Goal: Task Accomplishment & Management: Complete application form

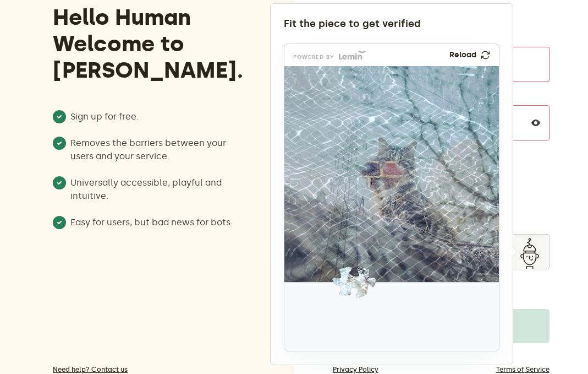
drag, startPoint x: 297, startPoint y: 286, endPoint x: 316, endPoint y: 270, distance: 25.0
click at [317, 271] on img at bounding box center [281, 355] width 356 height 216
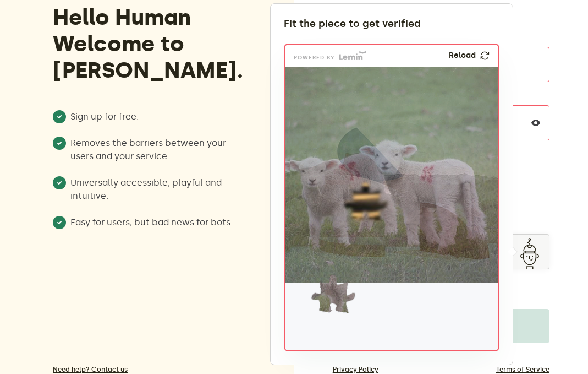
drag, startPoint x: 321, startPoint y: 294, endPoint x: 326, endPoint y: 274, distance: 21.0
click at [326, 274] on img at bounding box center [261, 366] width 356 height 216
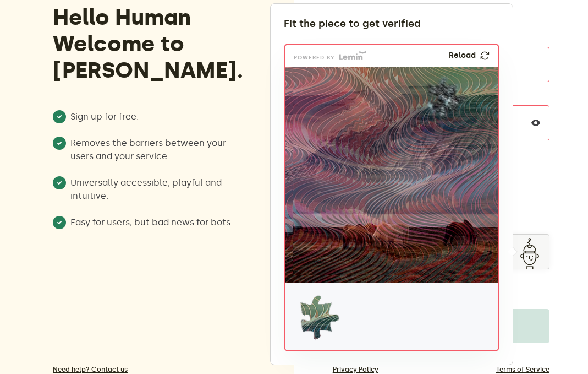
drag, startPoint x: 321, startPoint y: 314, endPoint x: 351, endPoint y: 237, distance: 82.6
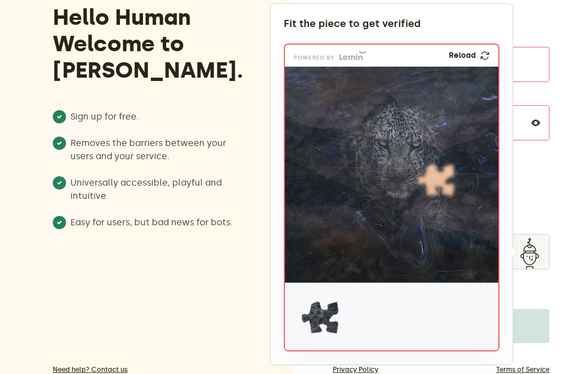
click at [486, 56] on img at bounding box center [485, 55] width 12 height 13
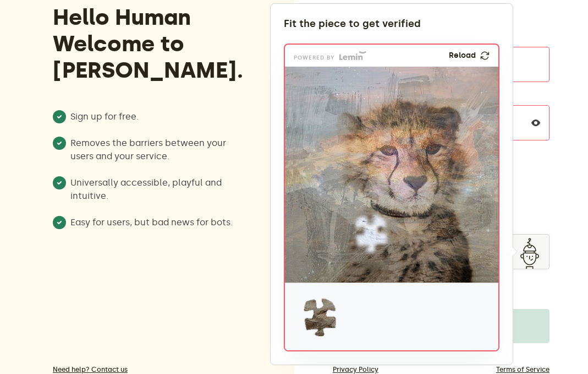
click at [485, 53] on img at bounding box center [484, 56] width 9 height 10
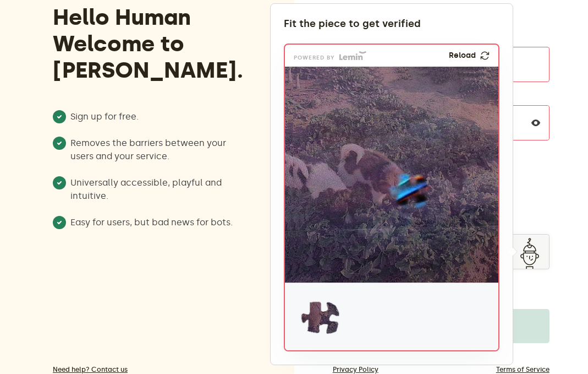
click at [483, 54] on img at bounding box center [485, 55] width 10 height 11
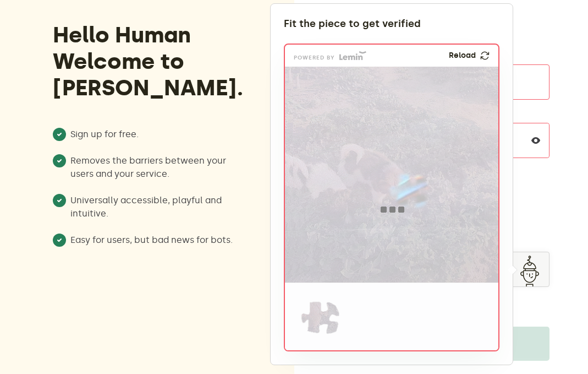
scroll to position [62, 0]
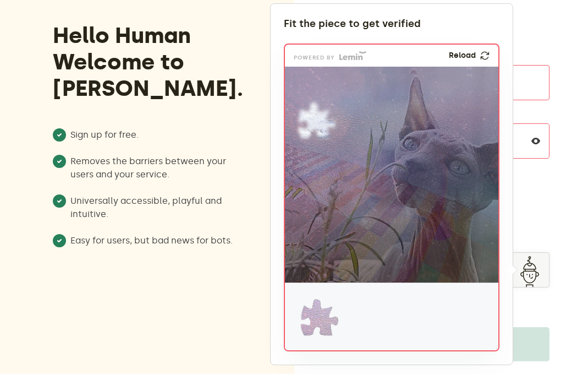
click at [483, 53] on img at bounding box center [485, 56] width 12 height 12
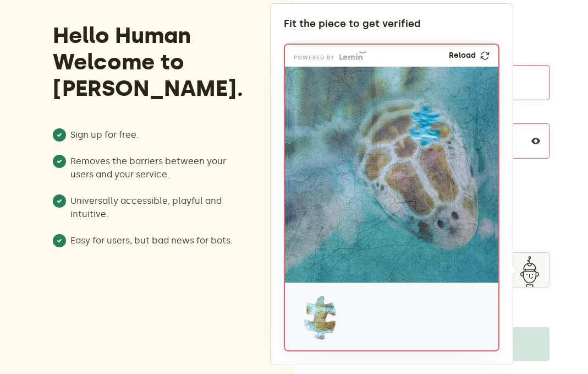
click at [483, 58] on img at bounding box center [485, 55] width 13 height 13
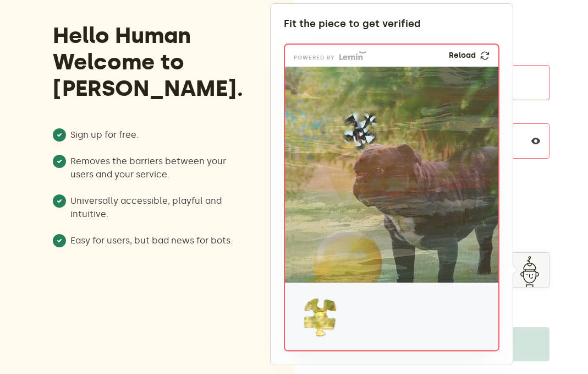
click at [484, 56] on img at bounding box center [484, 55] width 9 height 9
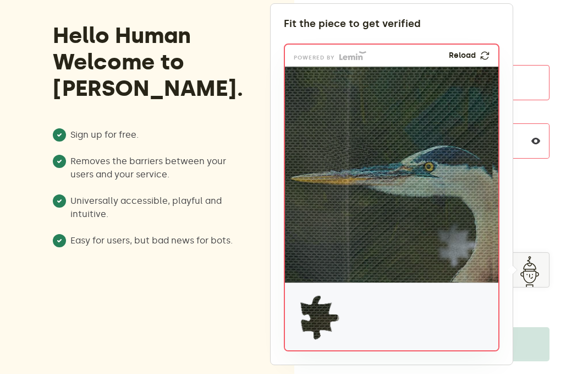
click at [486, 57] on img at bounding box center [485, 56] width 10 height 10
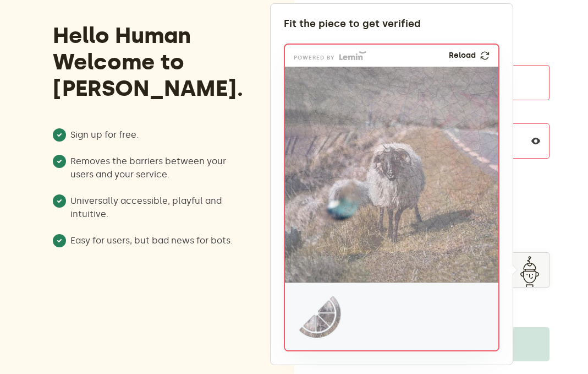
click at [483, 54] on img at bounding box center [485, 56] width 12 height 12
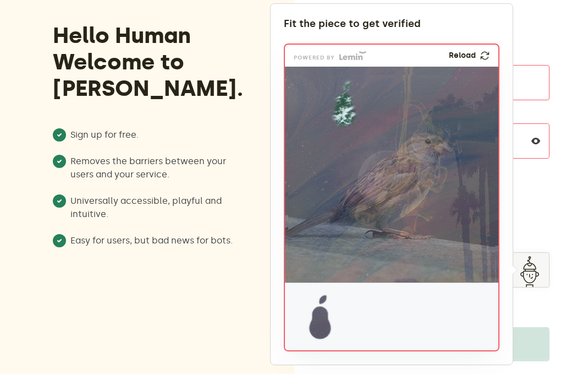
click at [484, 56] on img at bounding box center [484, 56] width 9 height 10
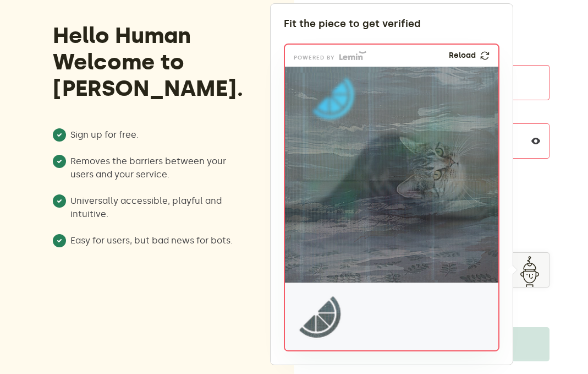
click at [480, 55] on img at bounding box center [485, 55] width 10 height 11
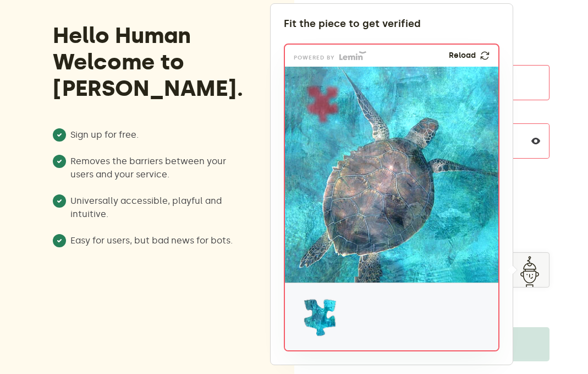
click at [479, 50] on div "powered by Reload" at bounding box center [392, 56] width 214 height 22
click at [480, 54] on img at bounding box center [485, 55] width 12 height 11
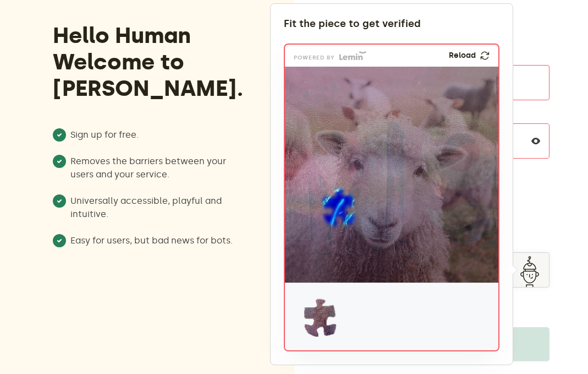
click at [480, 53] on link "Reload" at bounding box center [469, 55] width 41 height 9
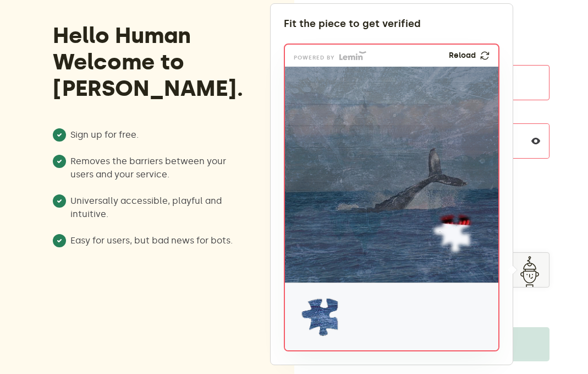
click at [483, 56] on img at bounding box center [484, 55] width 9 height 9
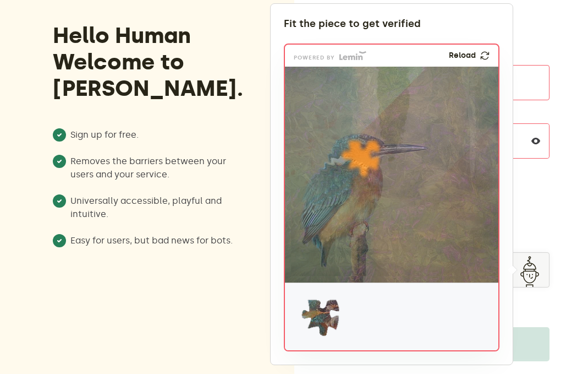
click at [489, 58] on img at bounding box center [484, 55] width 9 height 9
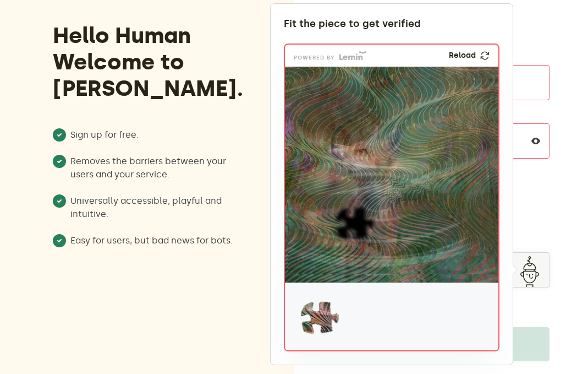
click at [486, 58] on img at bounding box center [485, 56] width 12 height 12
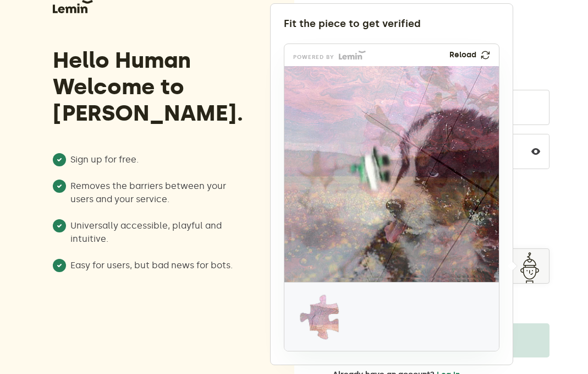
click at [483, 52] on img at bounding box center [485, 54] width 13 height 13
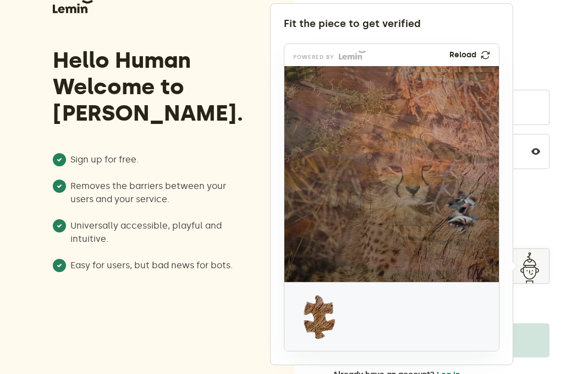
click at [483, 52] on img at bounding box center [485, 54] width 13 height 13
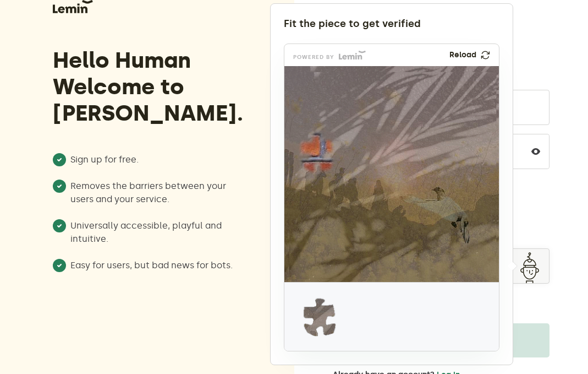
click at [483, 51] on img at bounding box center [486, 55] width 12 height 11
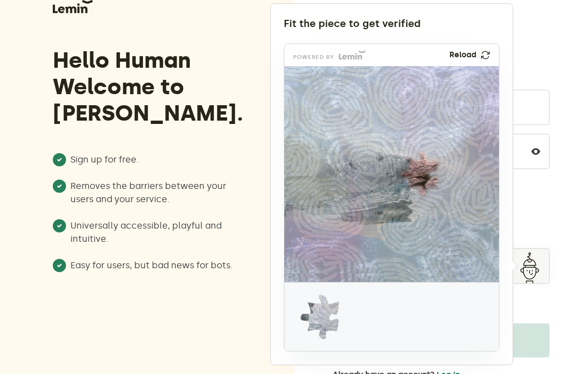
click at [486, 51] on img at bounding box center [485, 55] width 10 height 11
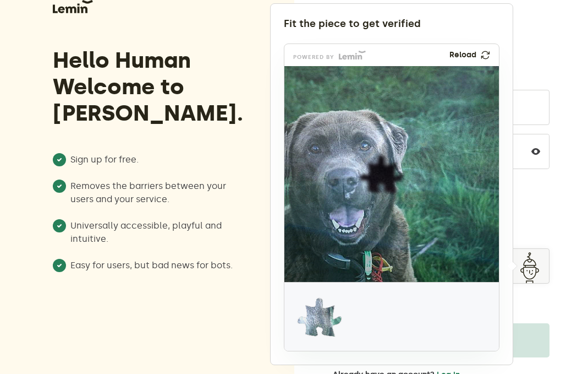
click at [488, 59] on img at bounding box center [485, 55] width 10 height 10
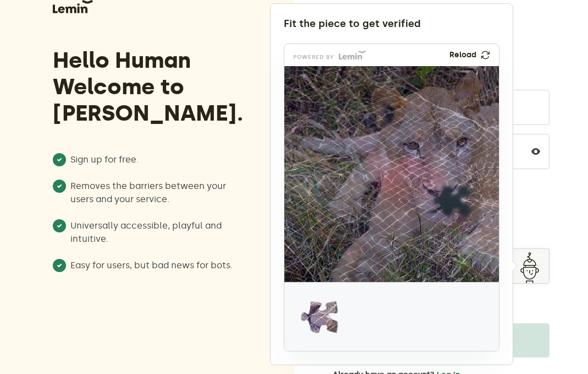
click at [483, 55] on img at bounding box center [485, 55] width 9 height 10
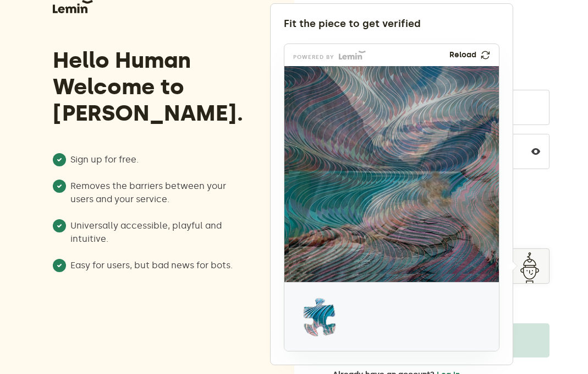
drag, startPoint x: 486, startPoint y: 51, endPoint x: 500, endPoint y: 84, distance: 35.3
click at [486, 51] on img at bounding box center [485, 55] width 12 height 12
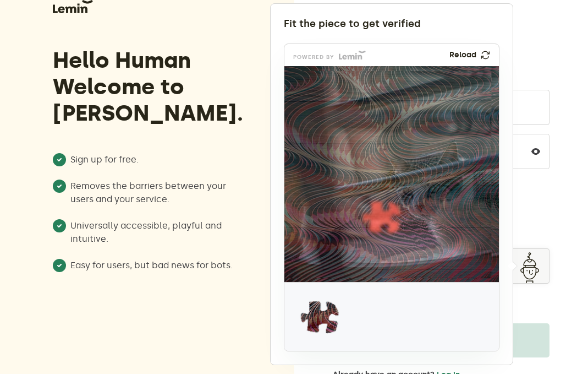
click at [484, 52] on img at bounding box center [485, 54] width 13 height 13
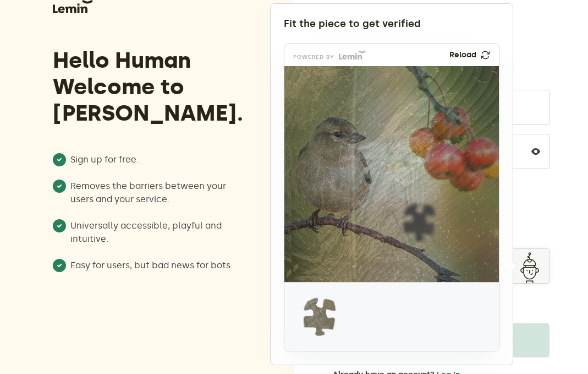
click at [485, 52] on img at bounding box center [486, 55] width 12 height 12
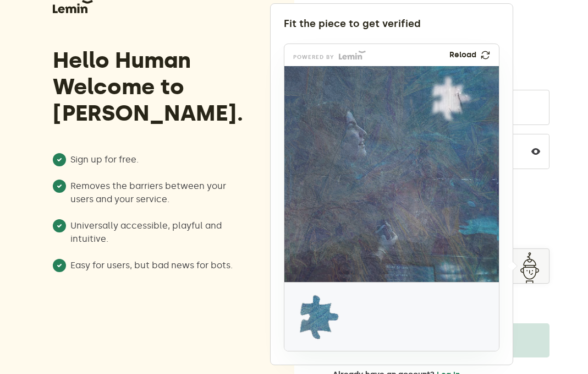
click at [486, 52] on img at bounding box center [485, 54] width 13 height 13
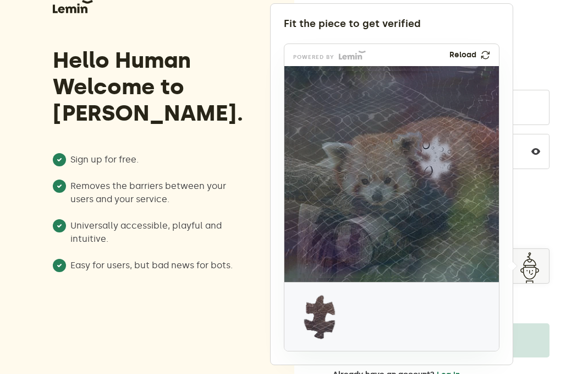
click at [489, 55] on img at bounding box center [486, 55] width 12 height 12
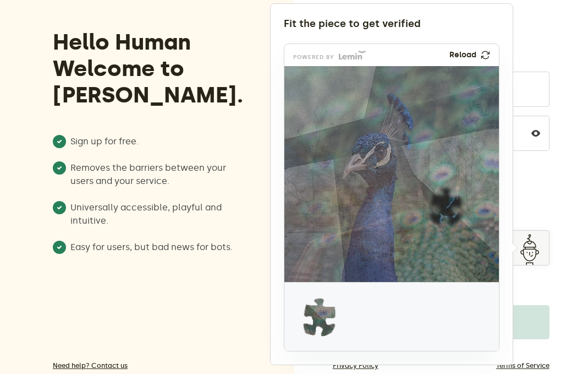
click at [482, 51] on img at bounding box center [485, 54] width 13 height 13
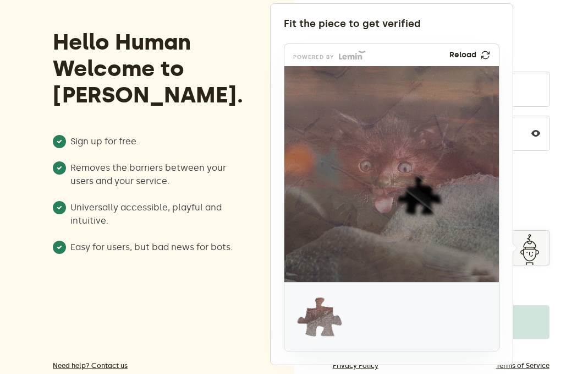
click at [483, 56] on img at bounding box center [486, 55] width 12 height 11
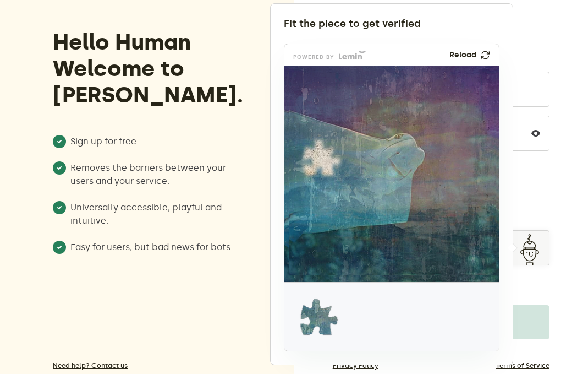
click at [486, 53] on img at bounding box center [485, 54] width 12 height 12
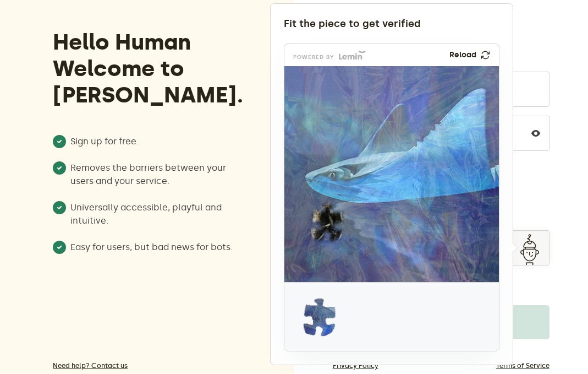
click at [485, 58] on img at bounding box center [485, 55] width 9 height 9
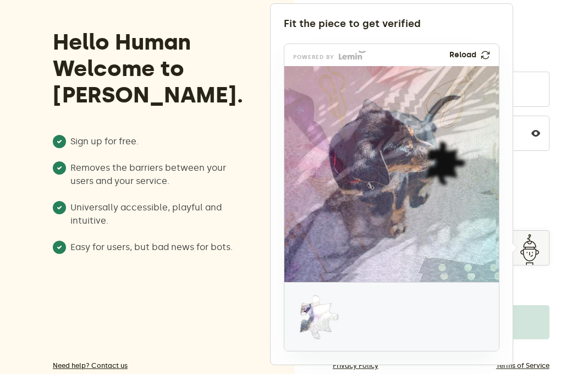
click at [485, 57] on img at bounding box center [485, 54] width 13 height 13
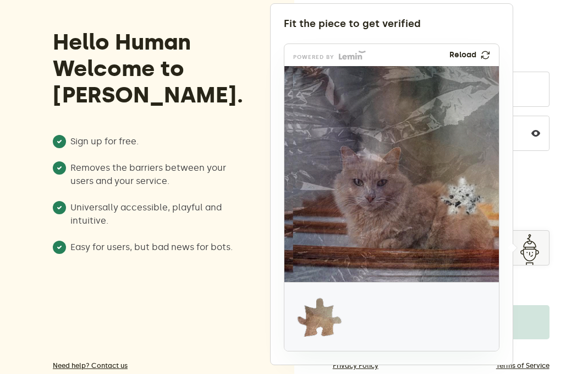
click at [483, 57] on img at bounding box center [486, 55] width 12 height 12
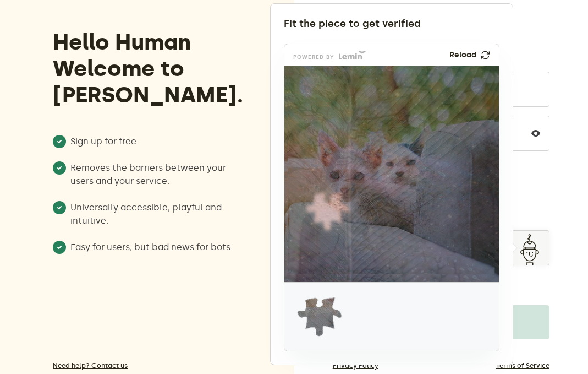
click at [477, 56] on link "Reload" at bounding box center [470, 55] width 41 height 9
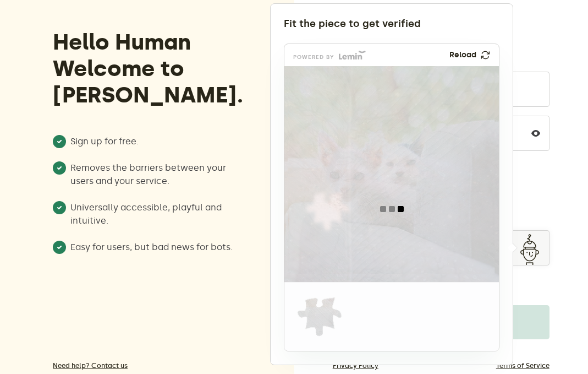
click at [550, 240] on div at bounding box center [294, 187] width 588 height 374
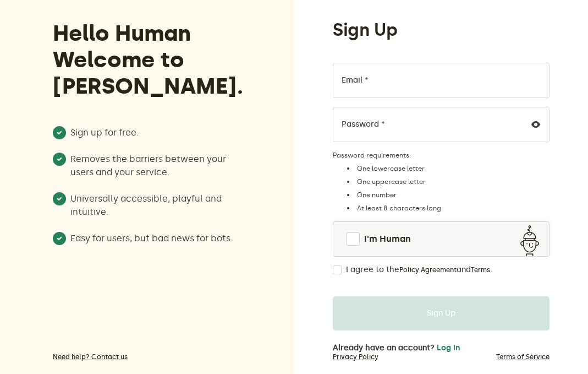
scroll to position [86, 0]
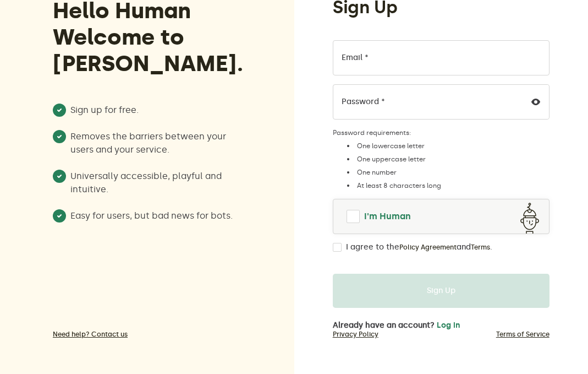
click at [343, 209] on link "I'm Human" at bounding box center [442, 216] width 216 height 26
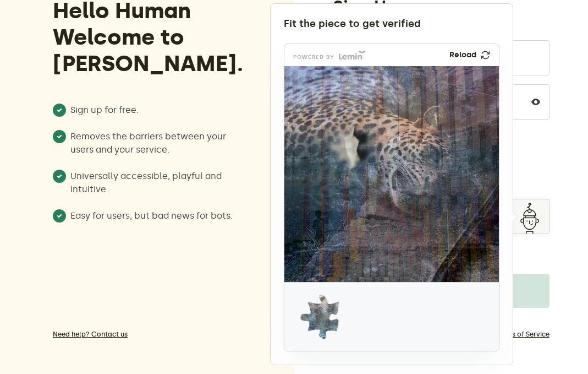
click at [484, 54] on img at bounding box center [485, 54] width 13 height 13
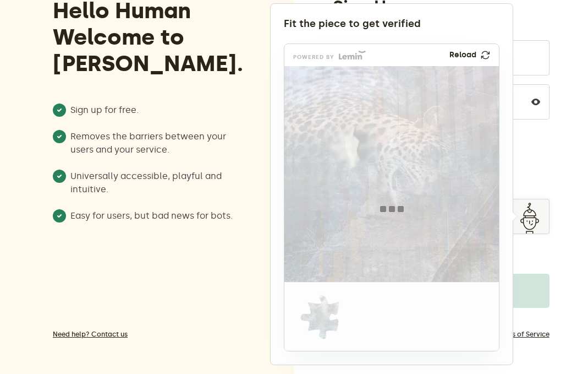
click at [555, 215] on div at bounding box center [294, 187] width 588 height 374
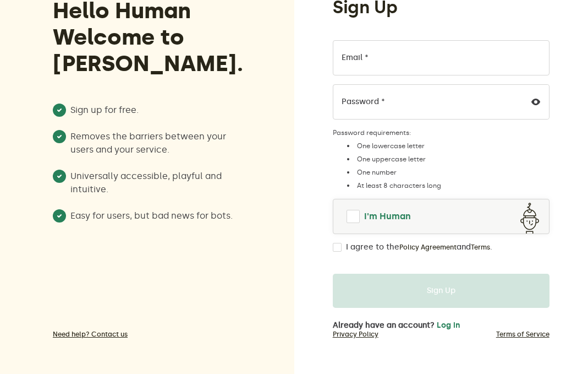
click at [357, 223] on link "I'm Human" at bounding box center [442, 216] width 216 height 26
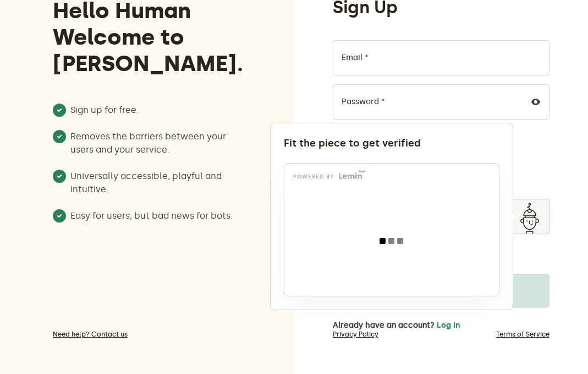
drag, startPoint x: 404, startPoint y: 231, endPoint x: 384, endPoint y: 243, distance: 23.7
click at [401, 231] on div at bounding box center [392, 240] width 215 height 111
click at [383, 244] on div at bounding box center [392, 240] width 215 height 111
click at [387, 249] on div at bounding box center [392, 240] width 215 height 111
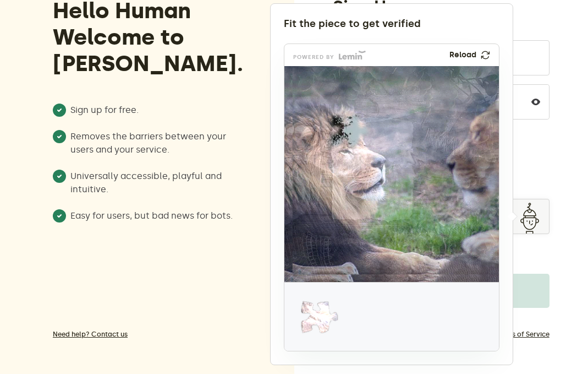
click at [479, 51] on link "Reload" at bounding box center [470, 55] width 41 height 9
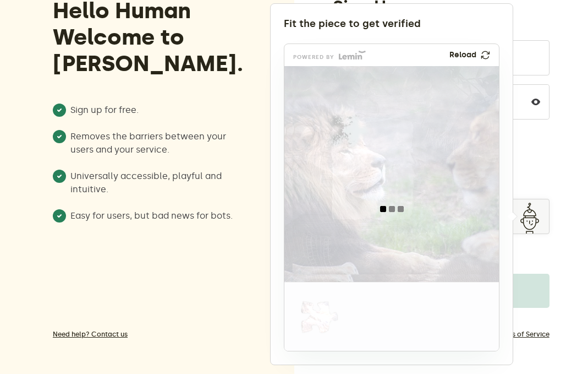
click at [549, 162] on div at bounding box center [294, 187] width 588 height 374
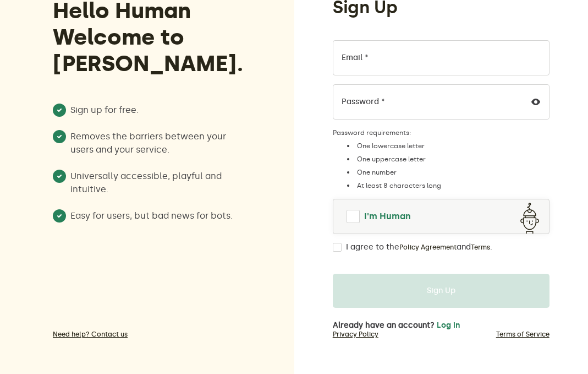
click at [357, 214] on span at bounding box center [353, 216] width 15 height 15
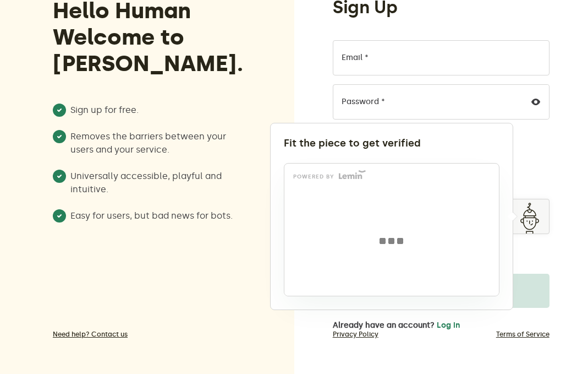
click at [385, 240] on img at bounding box center [392, 241] width 24 height 6
click at [386, 240] on img at bounding box center [392, 241] width 24 height 6
click at [387, 240] on img at bounding box center [392, 241] width 24 height 6
click at [390, 238] on img at bounding box center [392, 241] width 24 height 6
drag, startPoint x: 391, startPoint y: 236, endPoint x: 389, endPoint y: 225, distance: 11.2
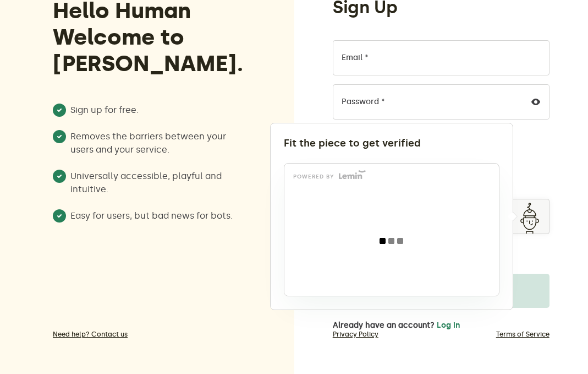
click at [391, 233] on div at bounding box center [392, 240] width 215 height 111
click at [387, 196] on div at bounding box center [392, 240] width 215 height 111
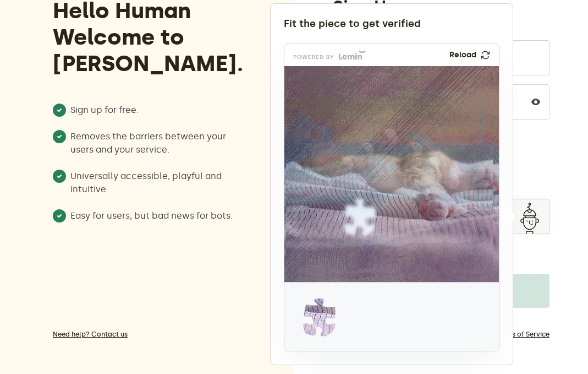
click at [489, 53] on img at bounding box center [485, 54] width 13 height 13
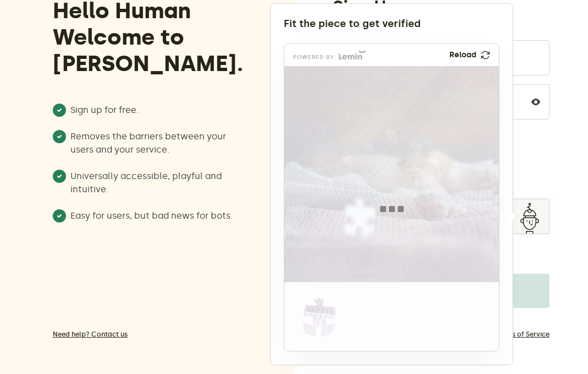
click at [538, 88] on div at bounding box center [294, 187] width 588 height 374
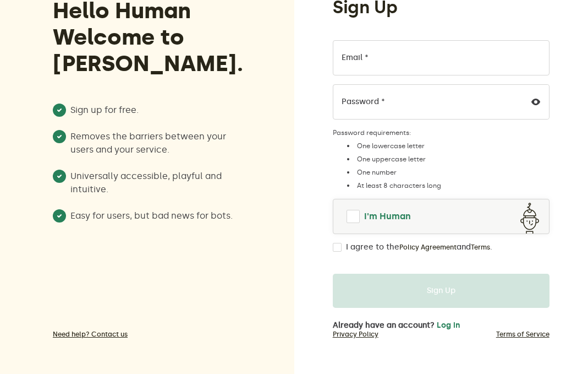
click at [354, 222] on span at bounding box center [353, 216] width 18 height 18
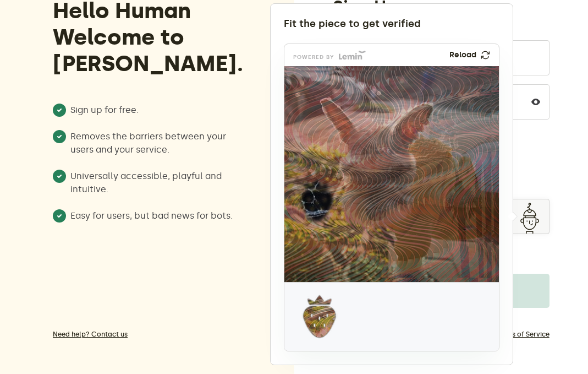
click at [488, 53] on img at bounding box center [485, 54] width 11 height 11
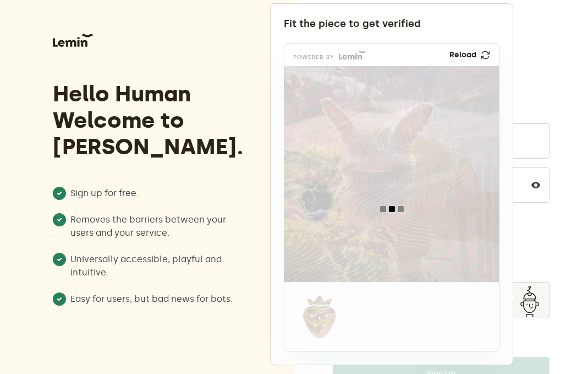
scroll to position [0, 0]
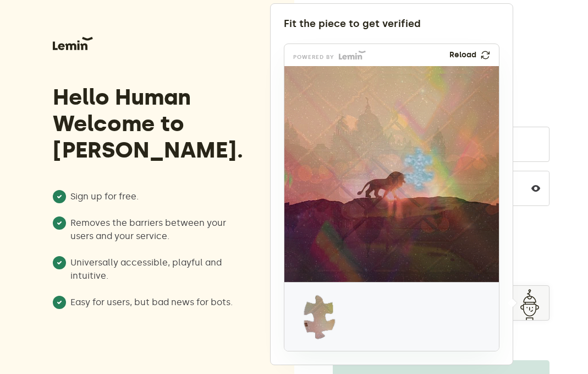
click at [488, 54] on img at bounding box center [485, 54] width 12 height 13
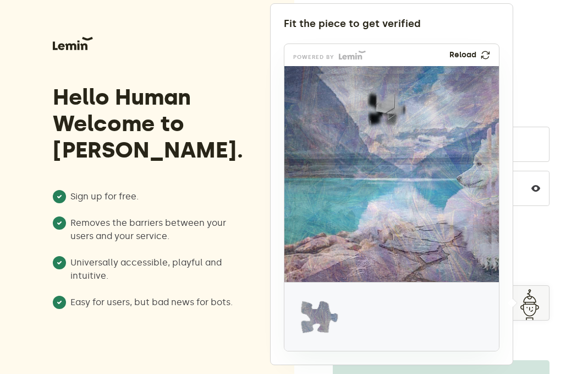
click at [480, 57] on link "Reload" at bounding box center [470, 55] width 41 height 9
click at [558, 125] on div at bounding box center [294, 187] width 588 height 374
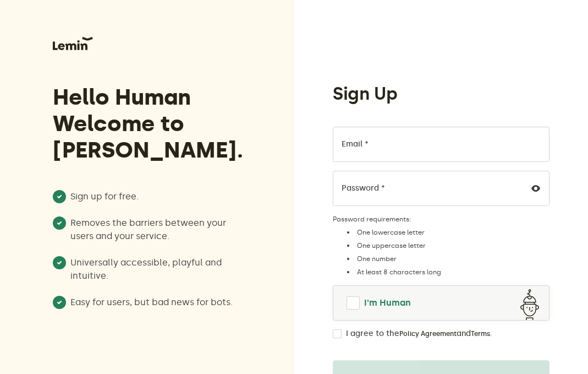
click at [353, 307] on span at bounding box center [353, 302] width 13 height 13
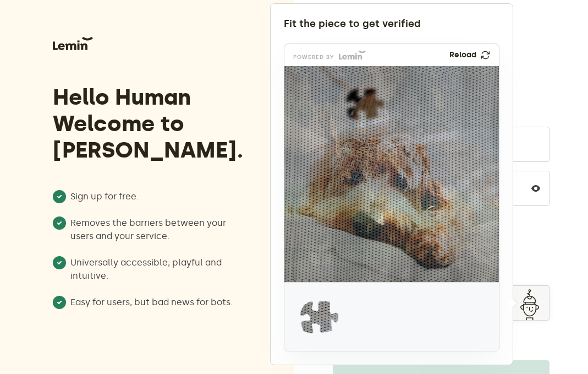
click at [482, 53] on img at bounding box center [485, 54] width 13 height 13
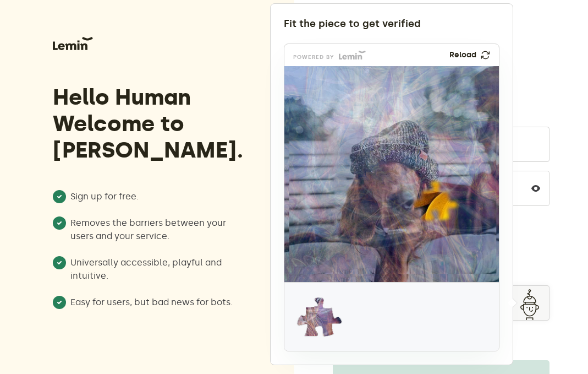
click at [485, 50] on div "powered by Reload" at bounding box center [392, 55] width 215 height 22
click at [487, 53] on img at bounding box center [486, 55] width 12 height 12
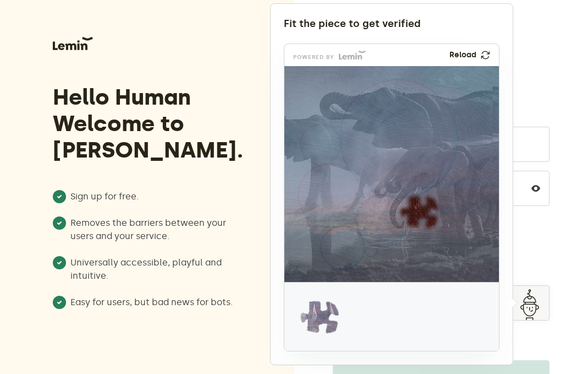
click at [482, 49] on div "powered by Reload" at bounding box center [392, 55] width 215 height 22
click at [485, 53] on img at bounding box center [485, 54] width 9 height 9
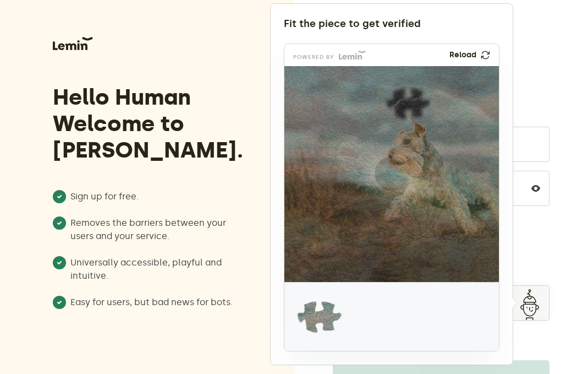
click at [484, 54] on img at bounding box center [485, 55] width 10 height 10
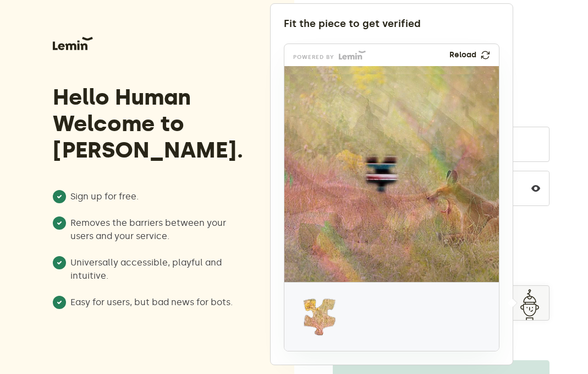
click at [482, 56] on img at bounding box center [486, 55] width 12 height 12
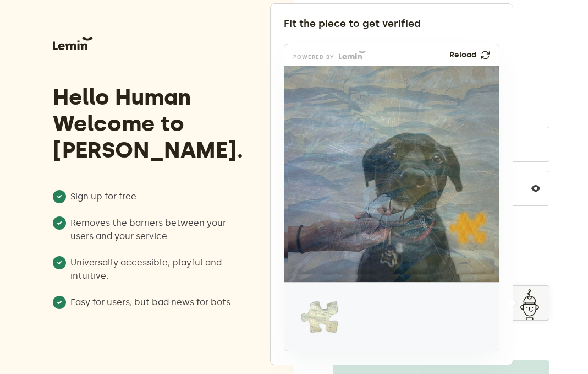
click at [483, 55] on img at bounding box center [485, 55] width 10 height 10
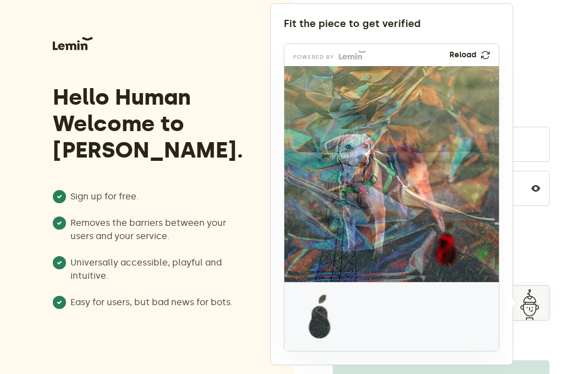
click at [484, 56] on img at bounding box center [485, 54] width 13 height 13
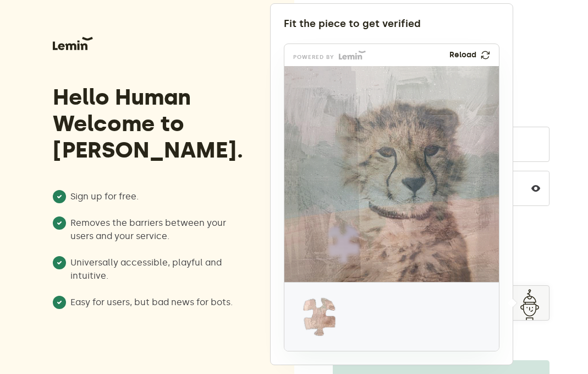
click at [484, 51] on img at bounding box center [485, 54] width 13 height 13
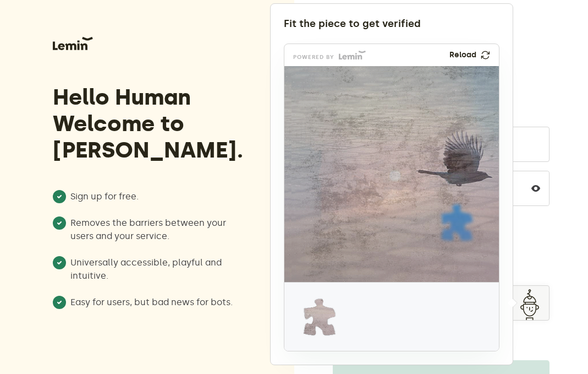
click at [486, 55] on img at bounding box center [485, 55] width 13 height 12
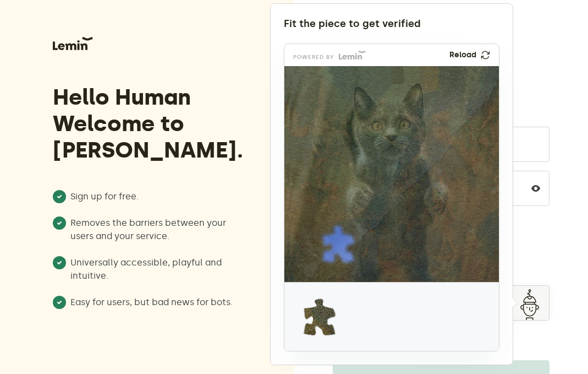
click at [485, 54] on img at bounding box center [486, 54] width 12 height 11
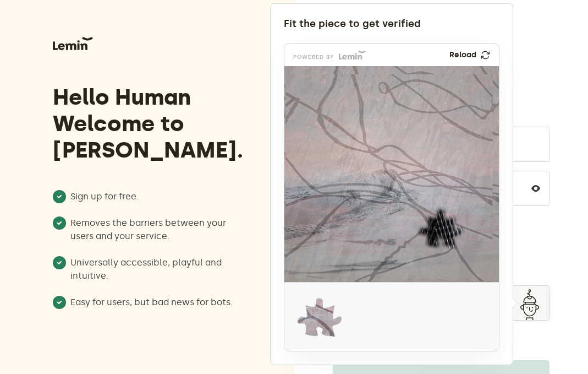
click at [485, 53] on img at bounding box center [485, 54] width 13 height 13
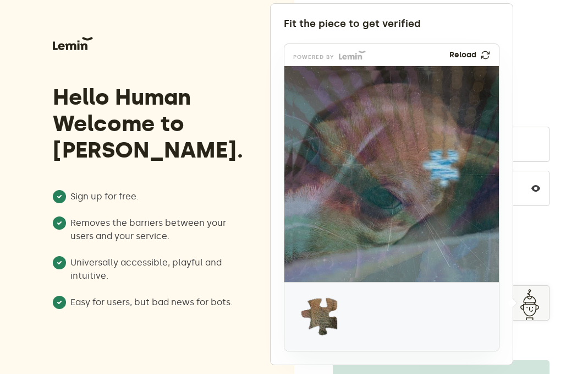
click at [485, 54] on img at bounding box center [485, 55] width 12 height 12
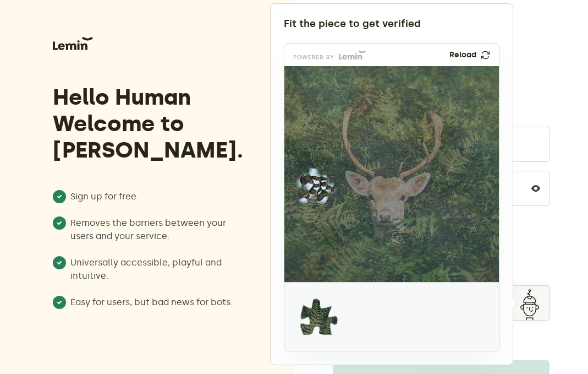
click at [487, 56] on img at bounding box center [485, 55] width 11 height 10
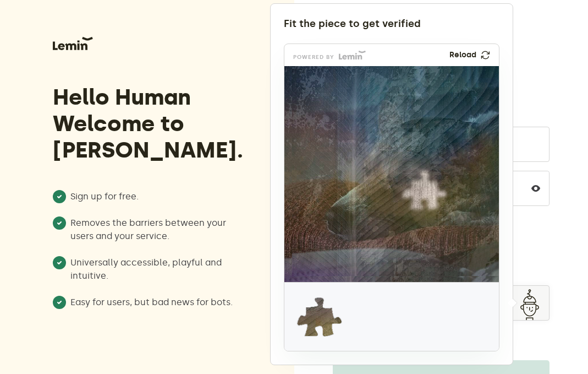
click at [484, 54] on img at bounding box center [485, 54] width 12 height 12
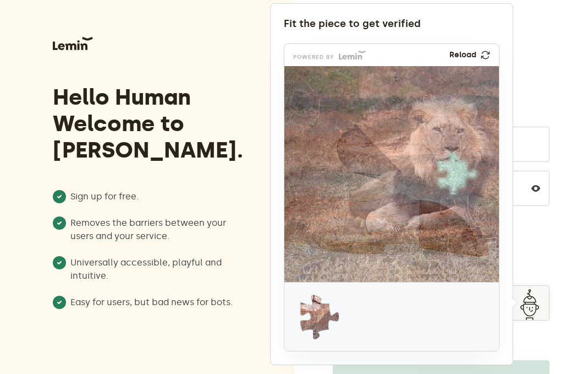
click at [485, 56] on img at bounding box center [485, 55] width 10 height 10
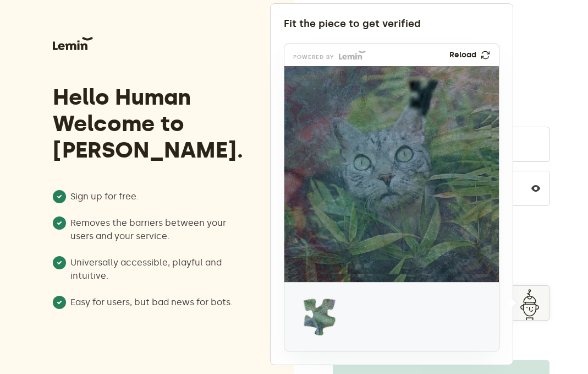
click at [484, 57] on img at bounding box center [485, 54] width 12 height 12
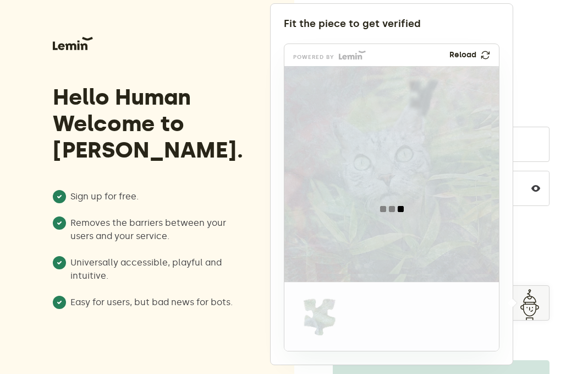
click at [524, 50] on div at bounding box center [294, 187] width 588 height 374
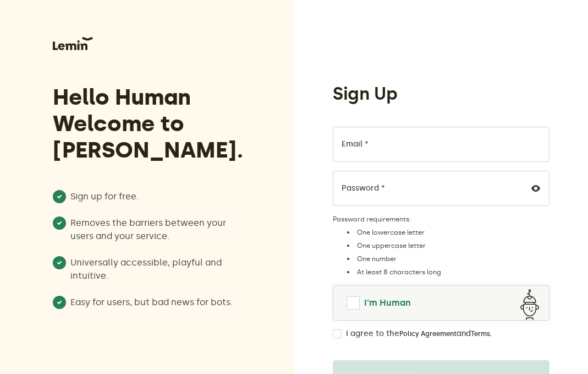
click at [353, 308] on span at bounding box center [353, 302] width 19 height 19
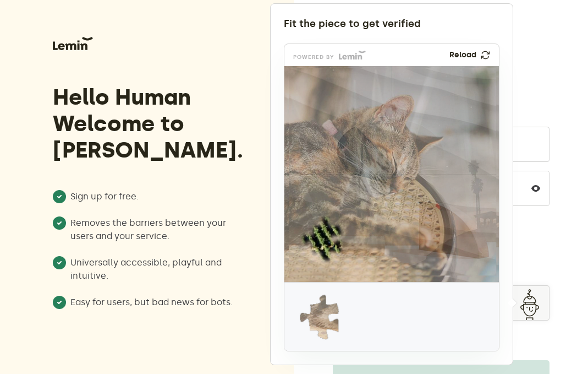
click at [483, 54] on img at bounding box center [485, 55] width 12 height 12
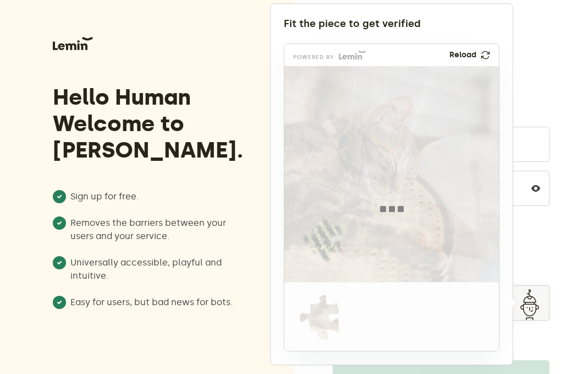
click at [391, 208] on div at bounding box center [393, 209] width 216 height 286
click at [391, 208] on img at bounding box center [392, 209] width 24 height 6
click at [307, 318] on div at bounding box center [393, 209] width 216 height 286
drag, startPoint x: 307, startPoint y: 318, endPoint x: 407, endPoint y: 170, distance: 178.4
click at [308, 317] on div at bounding box center [393, 209] width 216 height 286
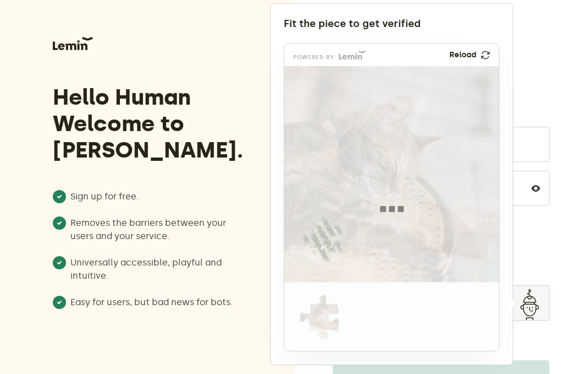
click at [419, 151] on div at bounding box center [393, 209] width 216 height 286
click at [448, 123] on div at bounding box center [393, 209] width 216 height 286
click at [314, 52] on div "powered by Reload" at bounding box center [392, 55] width 215 height 22
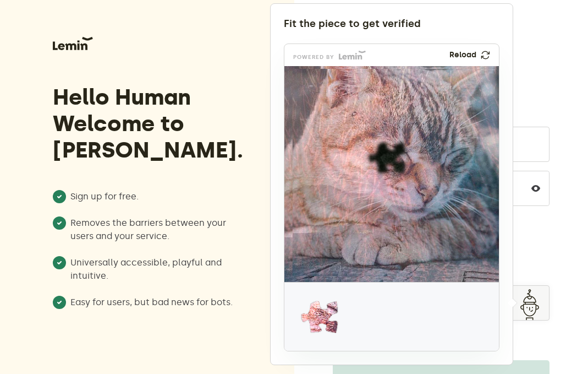
click at [485, 53] on img at bounding box center [485, 55] width 10 height 10
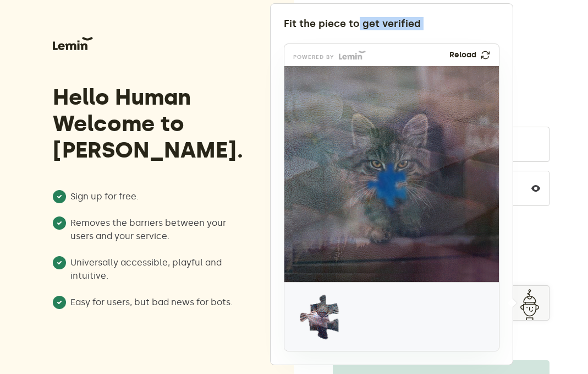
drag, startPoint x: 56, startPoint y: 48, endPoint x: 248, endPoint y: 40, distance: 192.8
click at [352, 13] on body "Hello Human Welcome to Lemin. Sign up for free. Removes the barriers between yo…" at bounding box center [294, 230] width 588 height 460
drag, startPoint x: 126, startPoint y: 53, endPoint x: 80, endPoint y: 51, distance: 46.3
click at [125, 53] on div at bounding box center [294, 187] width 588 height 374
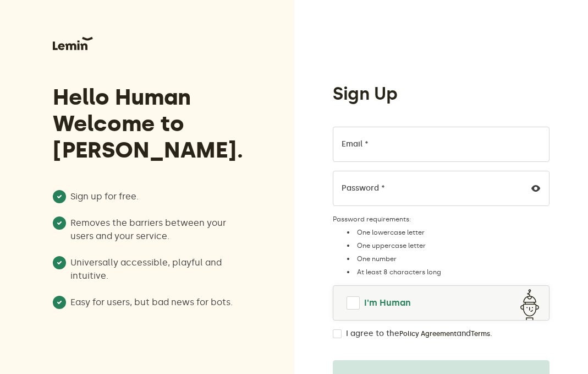
click at [349, 300] on span at bounding box center [354, 303] width 18 height 18
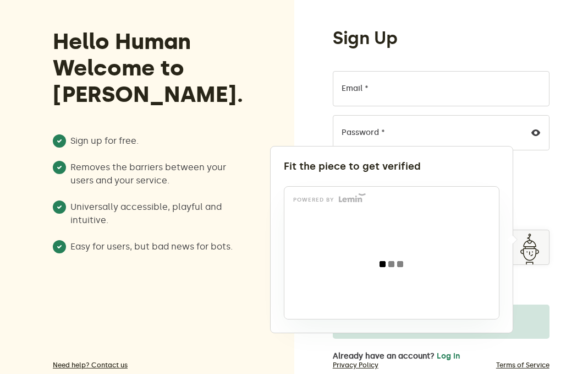
scroll to position [55, 0]
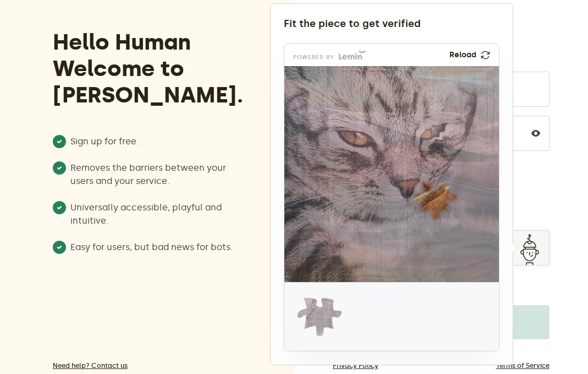
click at [486, 53] on img at bounding box center [485, 54] width 13 height 13
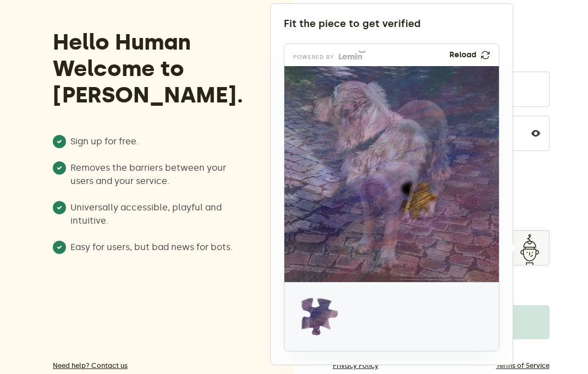
click at [487, 53] on img at bounding box center [485, 55] width 9 height 9
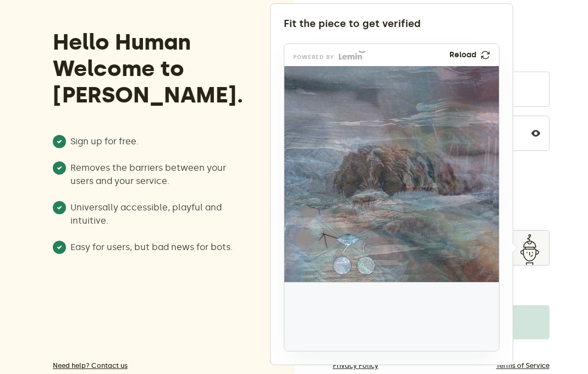
drag, startPoint x: 321, startPoint y: 330, endPoint x: 354, endPoint y: 267, distance: 70.9
click at [354, 267] on img at bounding box center [281, 328] width 356 height 216
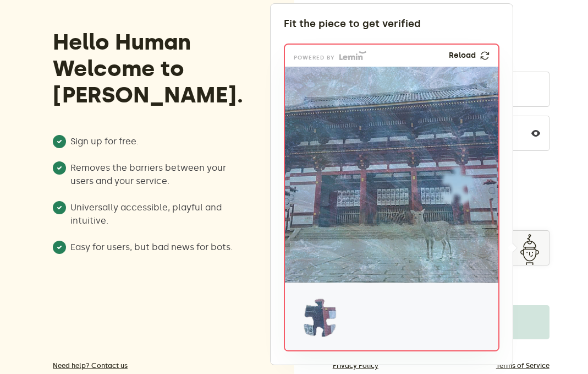
click at [485, 58] on img at bounding box center [485, 55] width 13 height 13
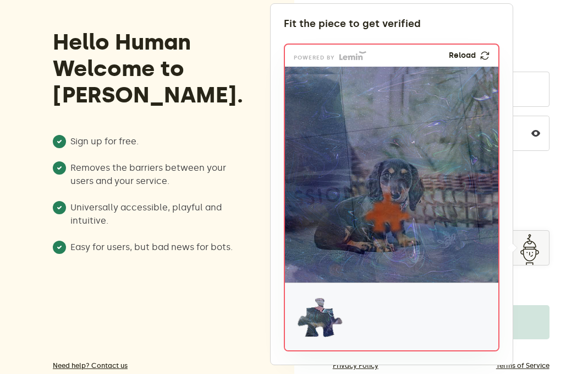
drag, startPoint x: 185, startPoint y: 54, endPoint x: 224, endPoint y: 17, distance: 53.7
click at [256, 4] on div at bounding box center [294, 187] width 588 height 374
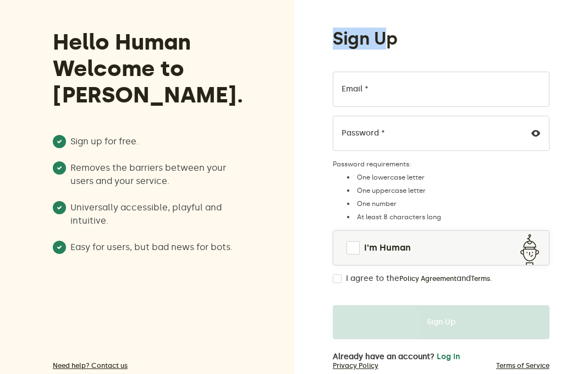
drag, startPoint x: 326, startPoint y: 36, endPoint x: 380, endPoint y: 63, distance: 60.5
click at [385, 39] on div "Sign Up Email * Password * Password requirements: One lowercase letter One uppe…" at bounding box center [441, 195] width 234 height 334
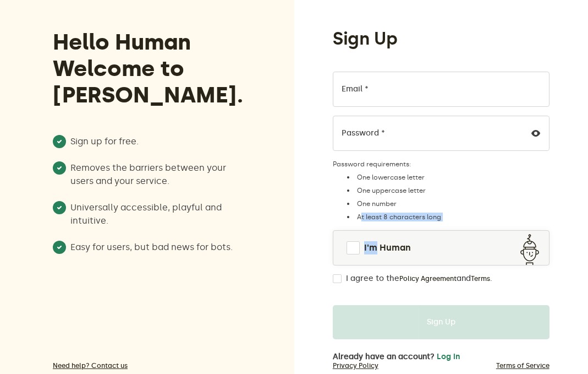
drag, startPoint x: 377, startPoint y: 258, endPoint x: 444, endPoint y: 221, distance: 76.1
click at [461, 215] on div "Email * Password * Password requirements: One lowercase letter One uppercase le…" at bounding box center [441, 177] width 217 height 211
click at [498, 209] on ul "One lowercase letter One uppercase letter One number At least 8 characters long" at bounding box center [441, 197] width 217 height 48
click at [479, 290] on form "Email * Password * Password requirements: One lowercase letter One uppercase le…" at bounding box center [441, 205] width 217 height 267
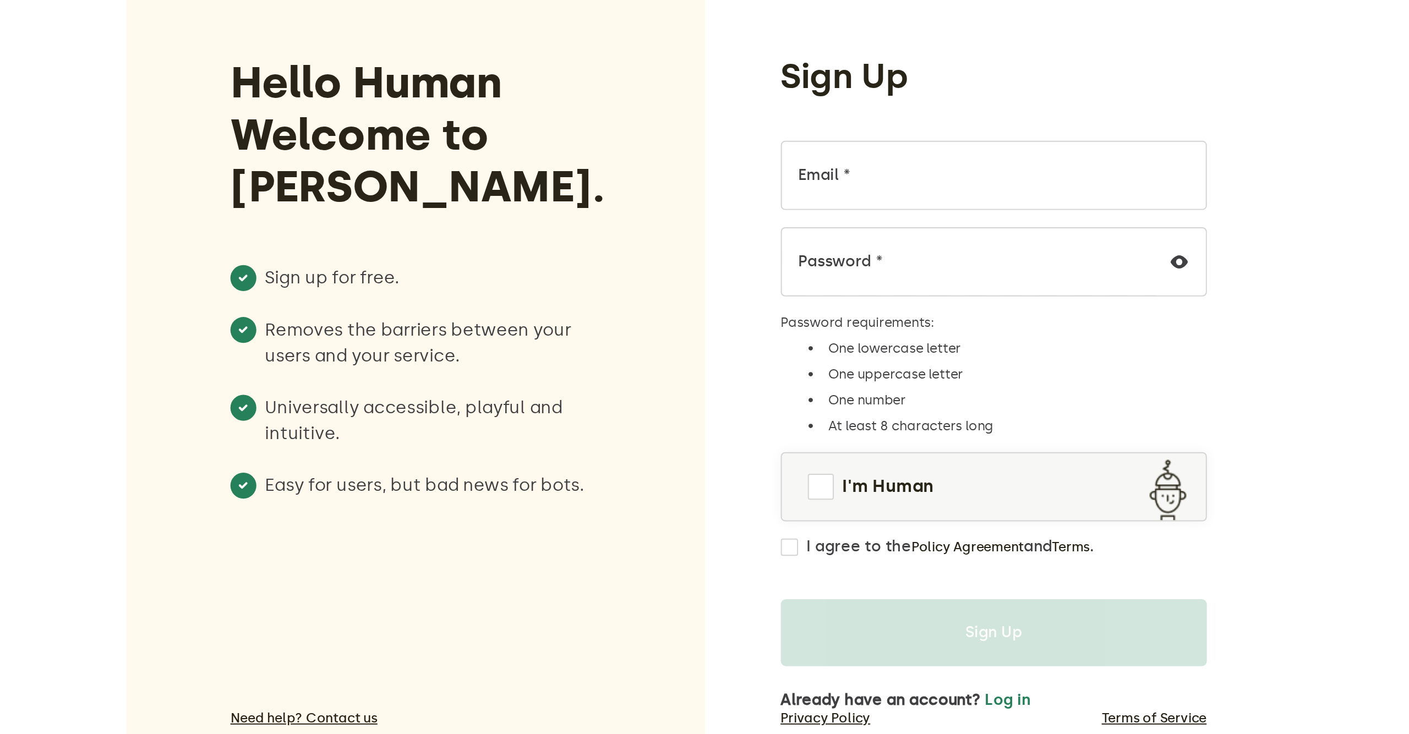
scroll to position [0, 0]
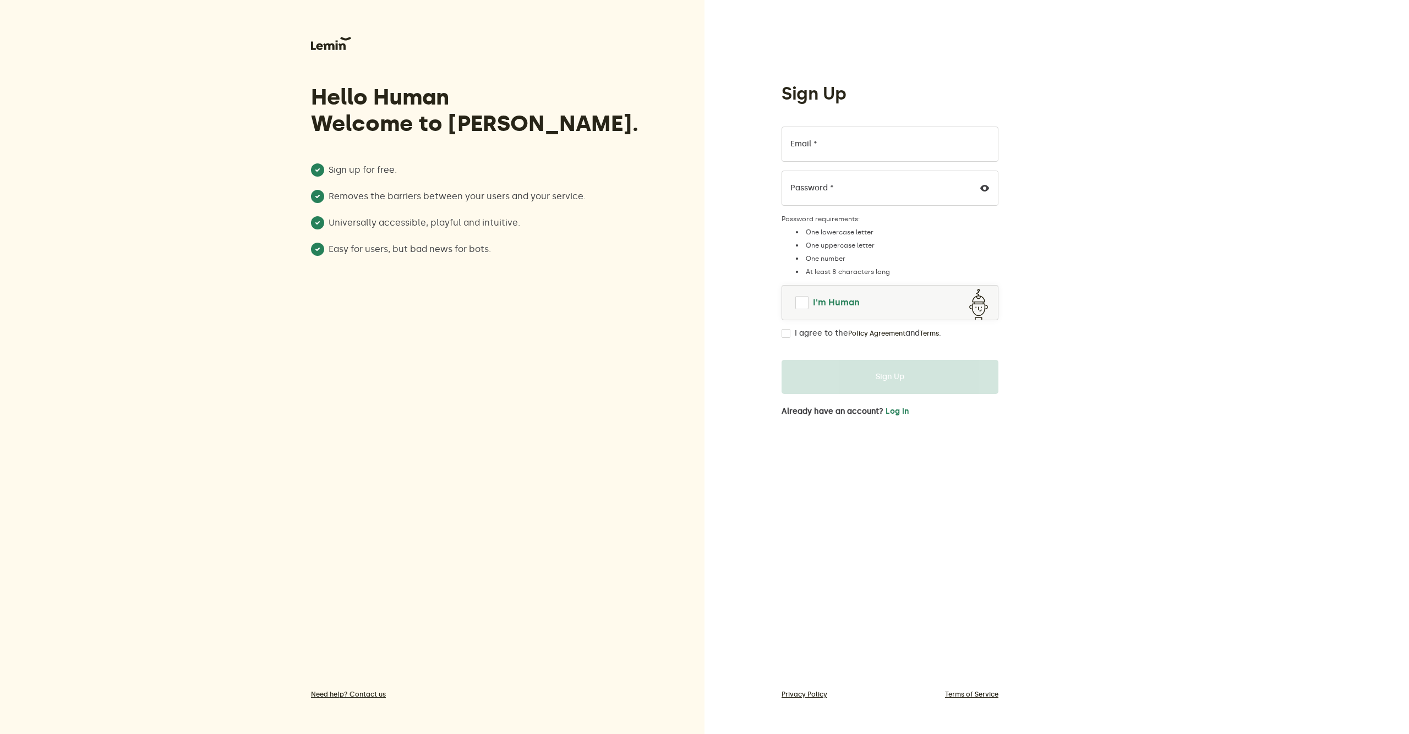
click at [588, 303] on span at bounding box center [802, 303] width 18 height 18
click at [803, 303] on span at bounding box center [801, 302] width 13 height 13
click at [799, 304] on span at bounding box center [801, 302] width 13 height 13
click at [800, 307] on span at bounding box center [801, 302] width 13 height 13
click at [798, 301] on span at bounding box center [801, 302] width 13 height 13
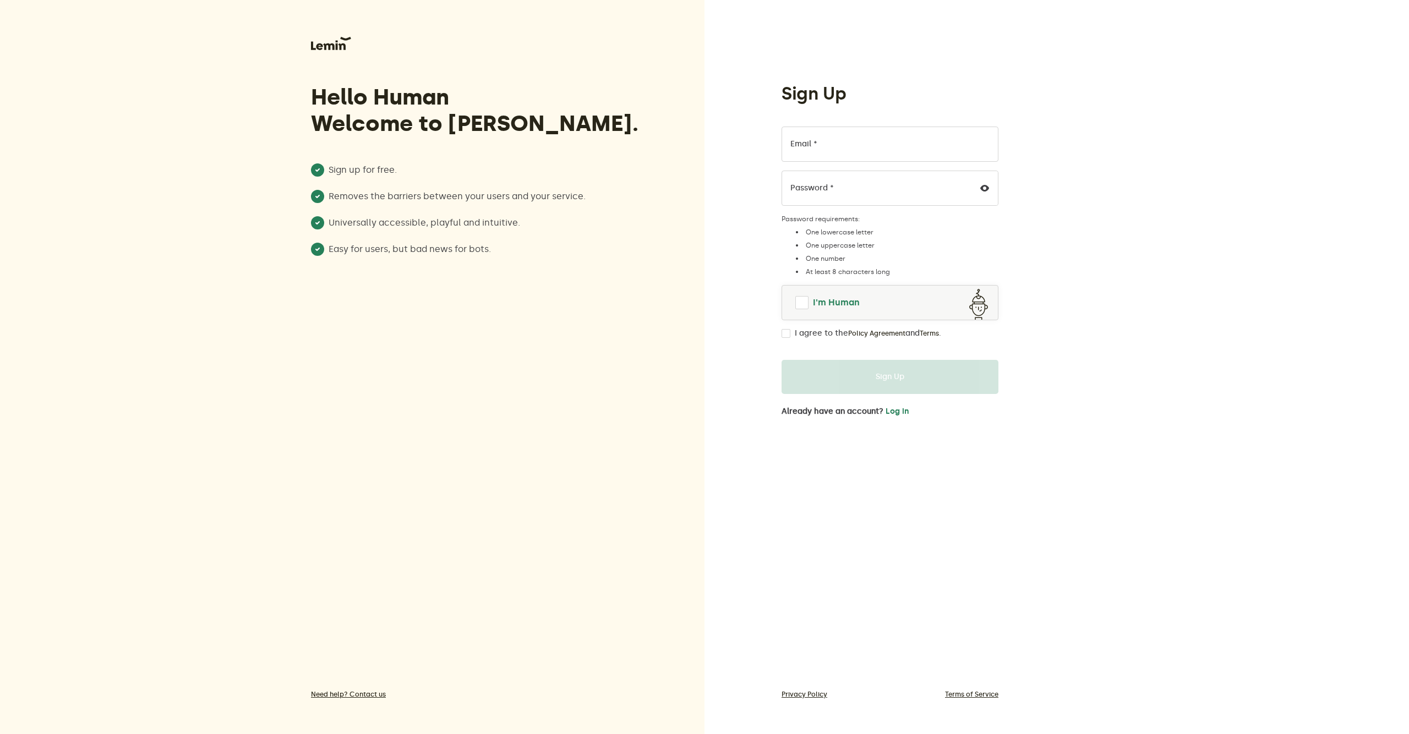
click at [802, 299] on span at bounding box center [801, 302] width 13 height 13
click at [799, 300] on span at bounding box center [801, 302] width 13 height 13
click at [804, 300] on span at bounding box center [801, 302] width 13 height 13
click at [801, 299] on span at bounding box center [801, 302] width 13 height 13
click at [798, 303] on span at bounding box center [801, 302] width 13 height 13
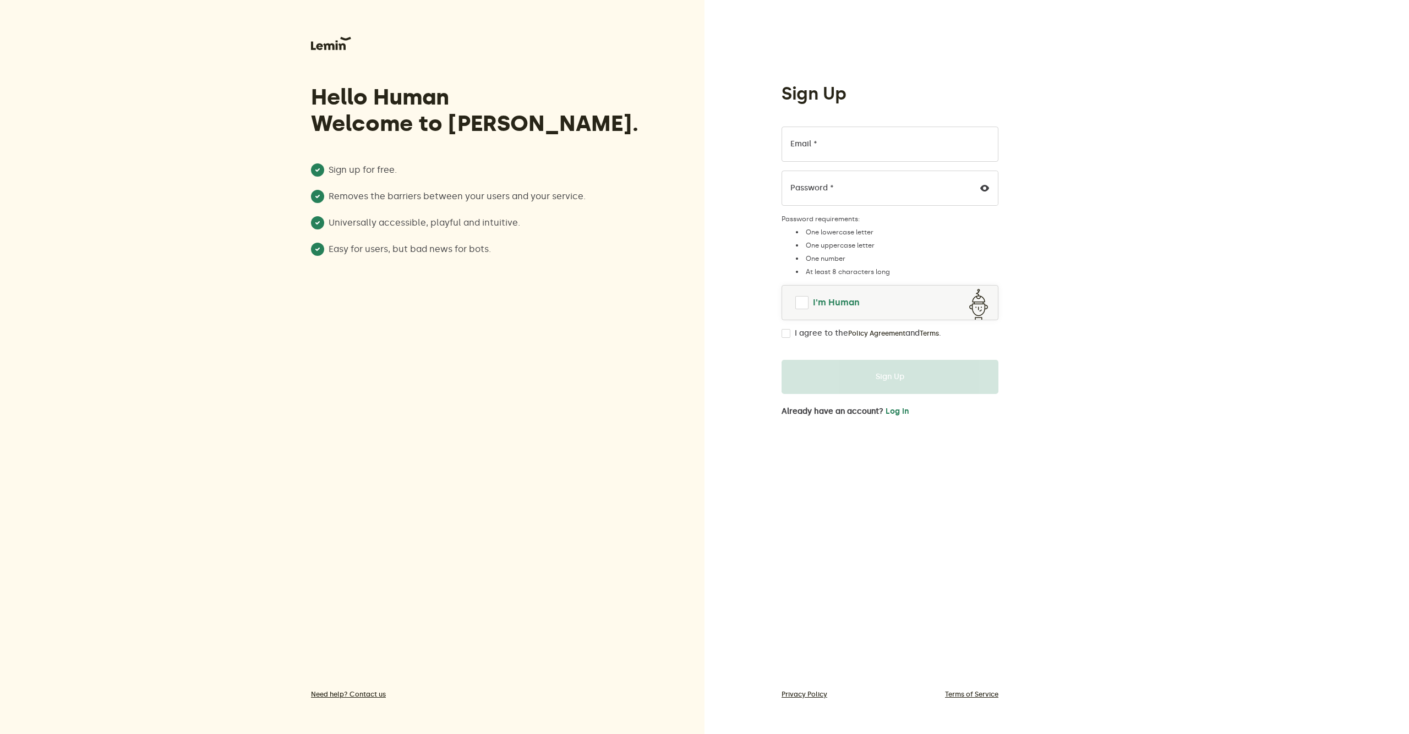
click at [806, 296] on link "I'm Human" at bounding box center [890, 302] width 216 height 26
click at [802, 300] on span at bounding box center [801, 302] width 13 height 13
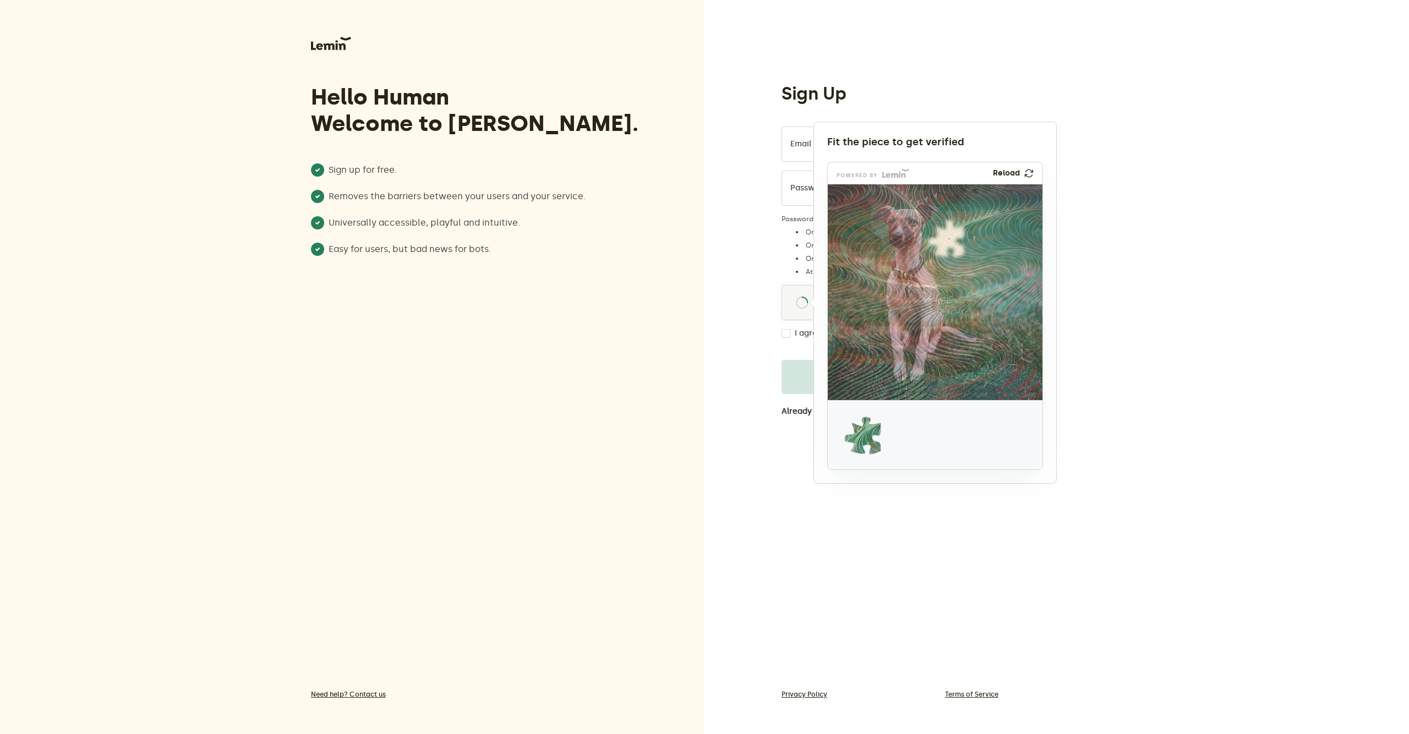
drag, startPoint x: 331, startPoint y: 51, endPoint x: 946, endPoint y: 21, distance: 615.4
click at [1114, 36] on div at bounding box center [704, 367] width 1409 height 734
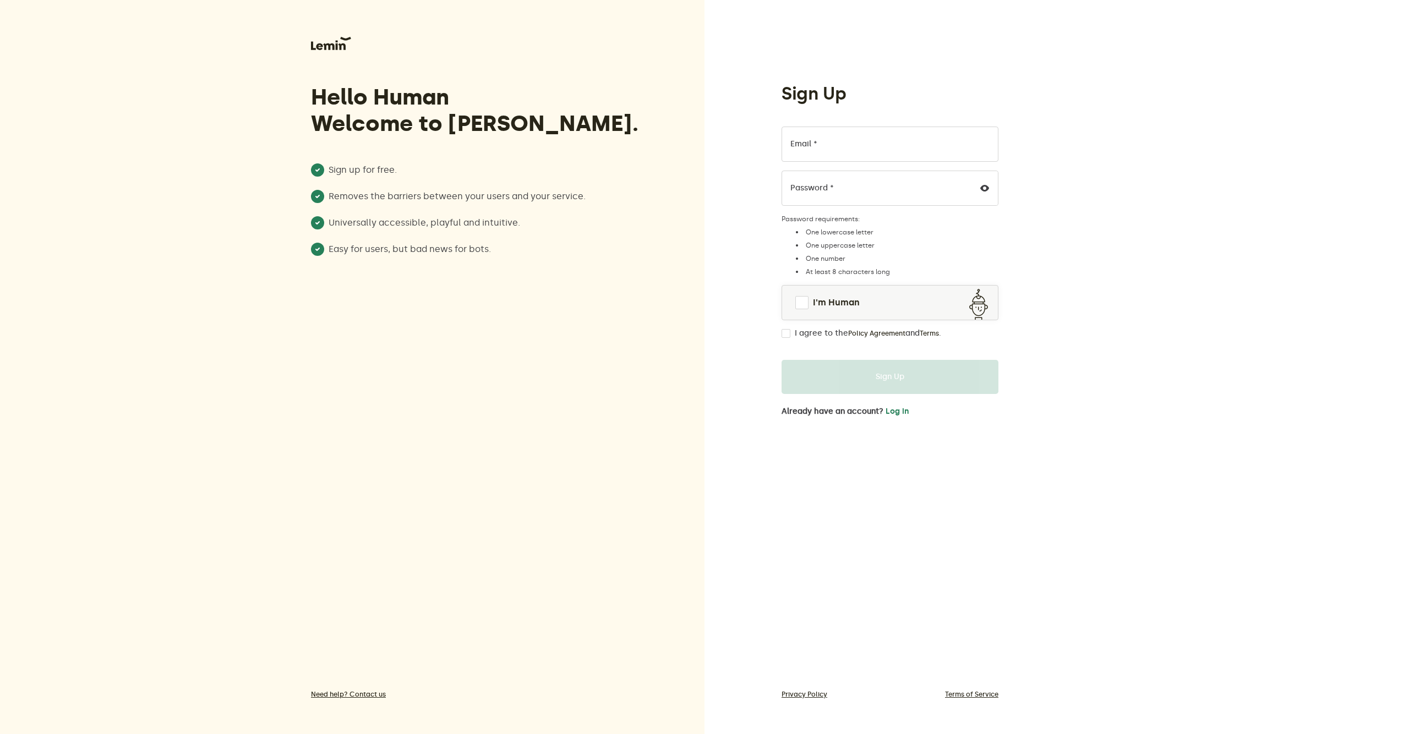
drag, startPoint x: 743, startPoint y: 108, endPoint x: 721, endPoint y: 103, distance: 22.7
click at [738, 107] on div "Sign Up Email * Password * Password requirements: One lowercase letter One uppe…" at bounding box center [1056, 367] width 704 height 734
click at [370, 163] on li "Sign up for free." at bounding box center [478, 169] width 335 height 13
click at [801, 303] on span at bounding box center [801, 302] width 13 height 13
click at [799, 297] on span at bounding box center [801, 302] width 13 height 13
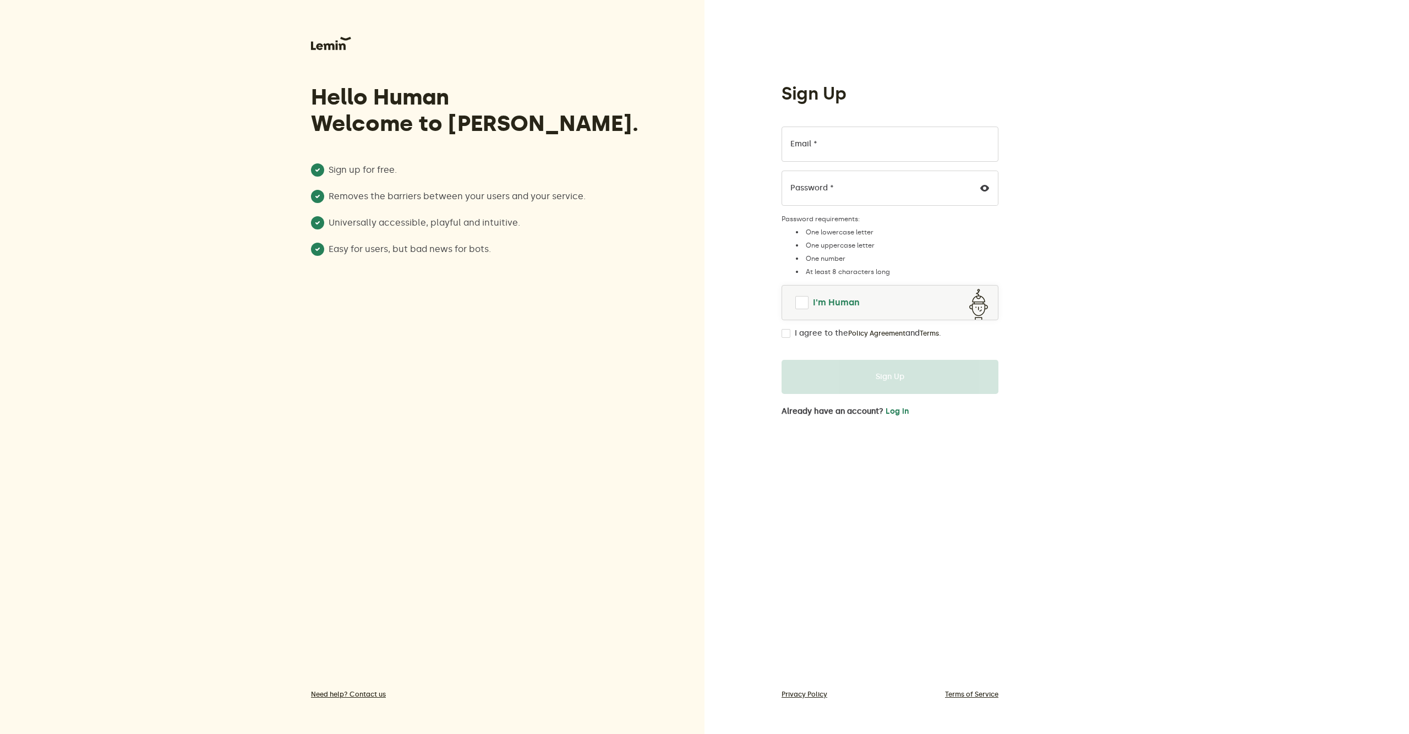
click at [799, 302] on span at bounding box center [801, 302] width 13 height 13
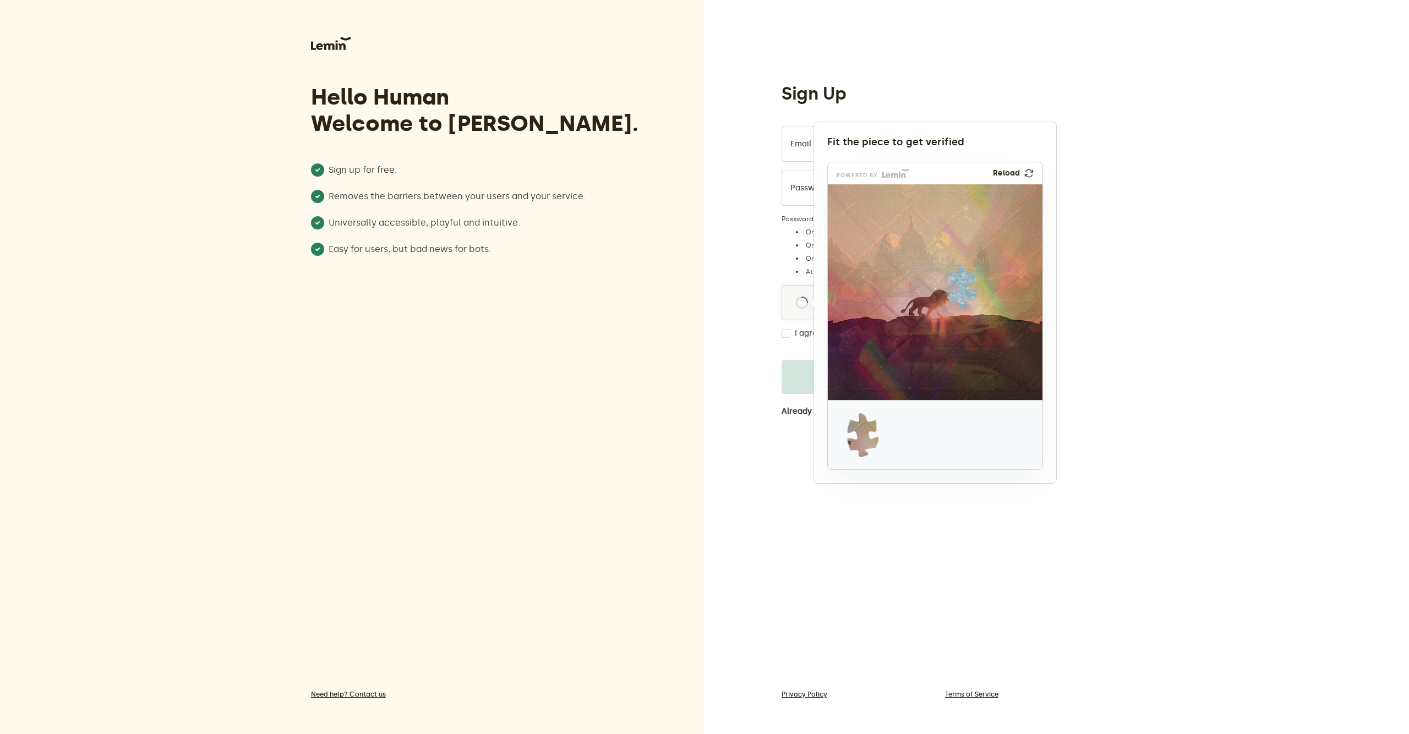
click at [1030, 176] on img at bounding box center [1029, 174] width 12 height 12
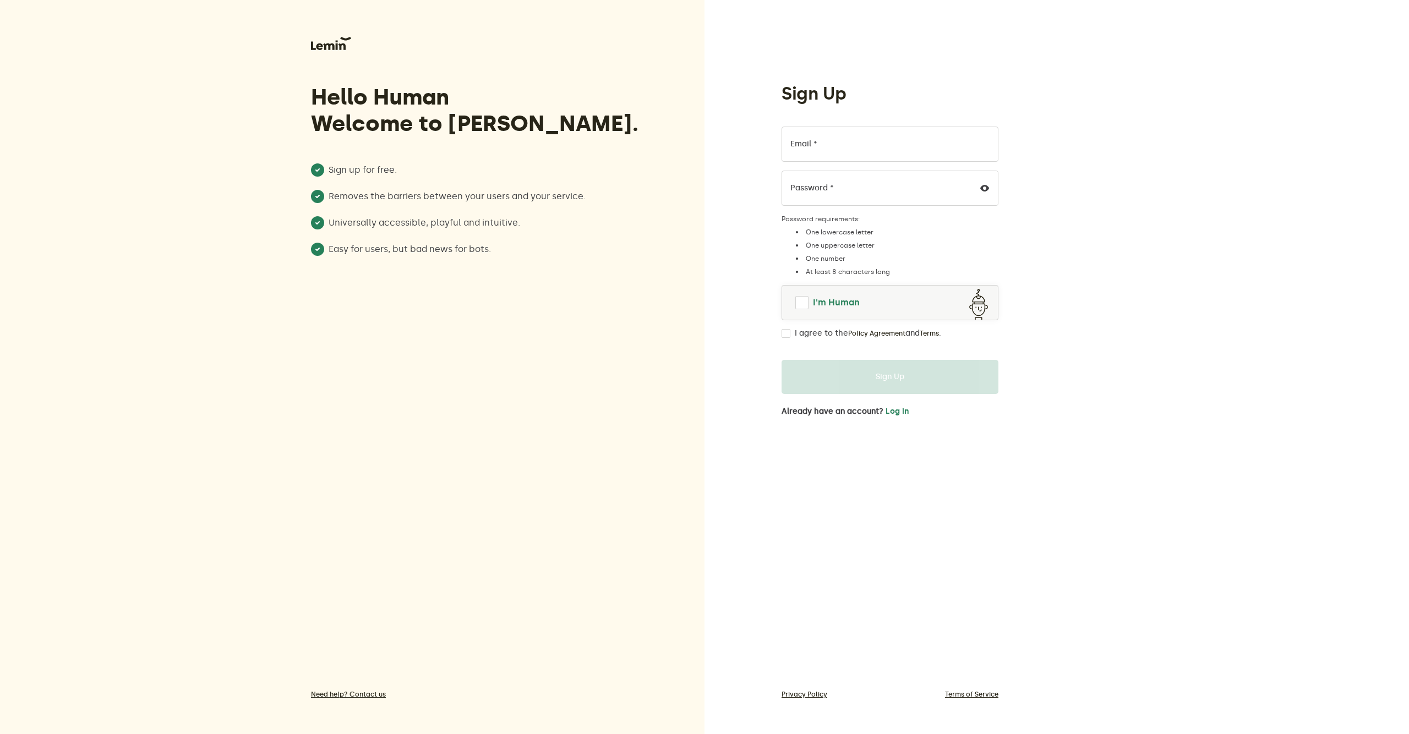
click at [797, 297] on span at bounding box center [801, 302] width 13 height 13
click at [795, 297] on span at bounding box center [801, 302] width 13 height 13
click at [802, 302] on span at bounding box center [801, 302] width 13 height 13
click at [800, 304] on span at bounding box center [801, 302] width 13 height 13
click at [795, 293] on link "I'm Human" at bounding box center [890, 302] width 216 height 26
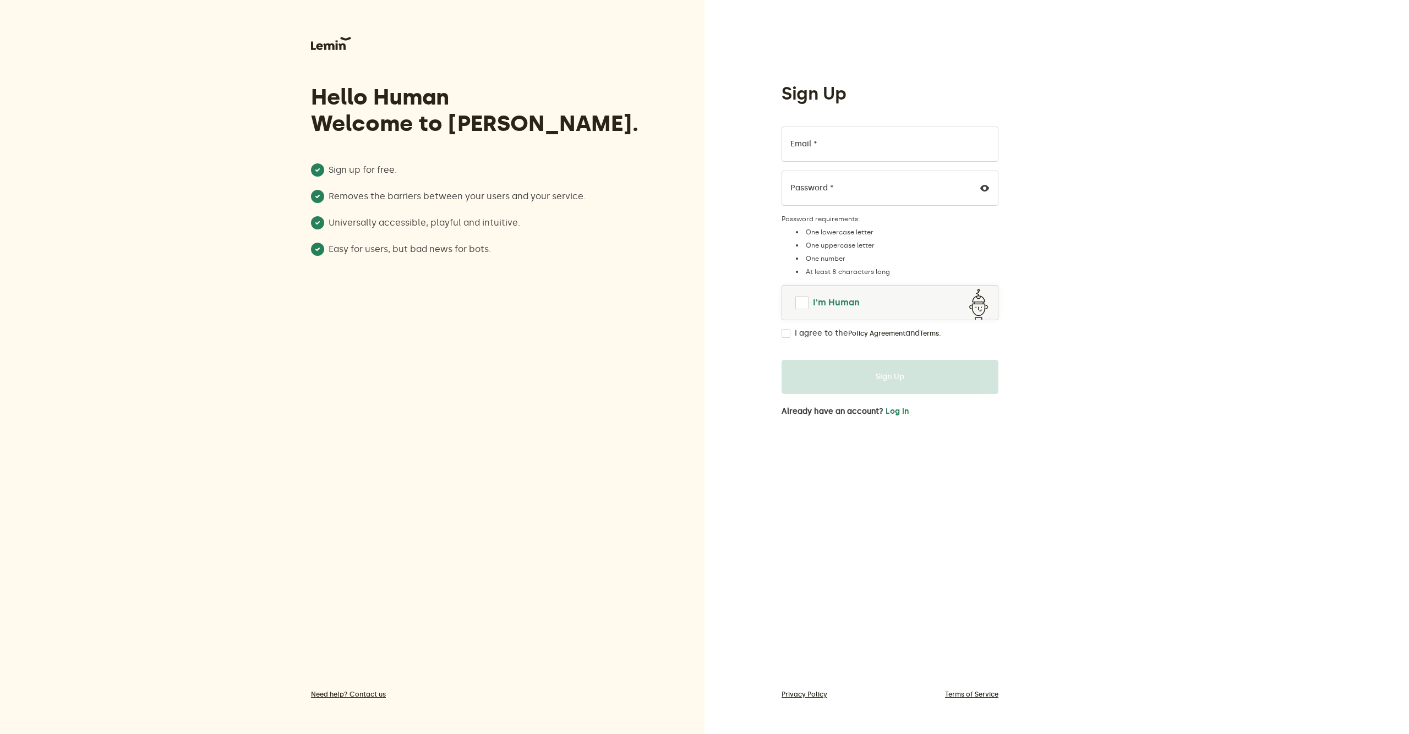
click at [804, 306] on span at bounding box center [801, 302] width 13 height 13
click at [804, 295] on link "I'm Human" at bounding box center [890, 302] width 216 height 26
click at [798, 300] on span at bounding box center [801, 302] width 13 height 13
click at [795, 297] on span at bounding box center [801, 302] width 13 height 13
click at [805, 302] on span at bounding box center [801, 302] width 13 height 13
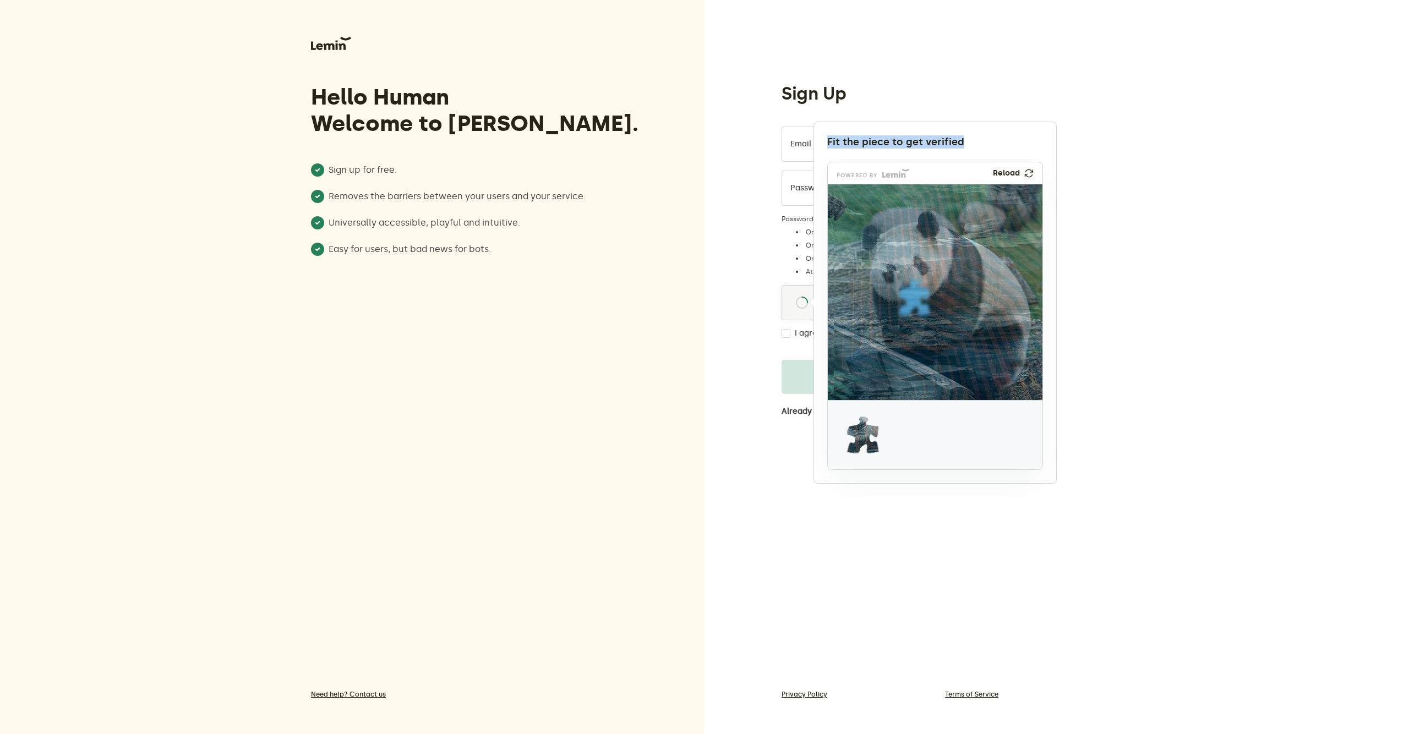
drag, startPoint x: 818, startPoint y: 138, endPoint x: 976, endPoint y: 140, distance: 157.4
click at [976, 140] on div "Fit the piece to get verified powered by Reload" at bounding box center [934, 303] width 243 height 362
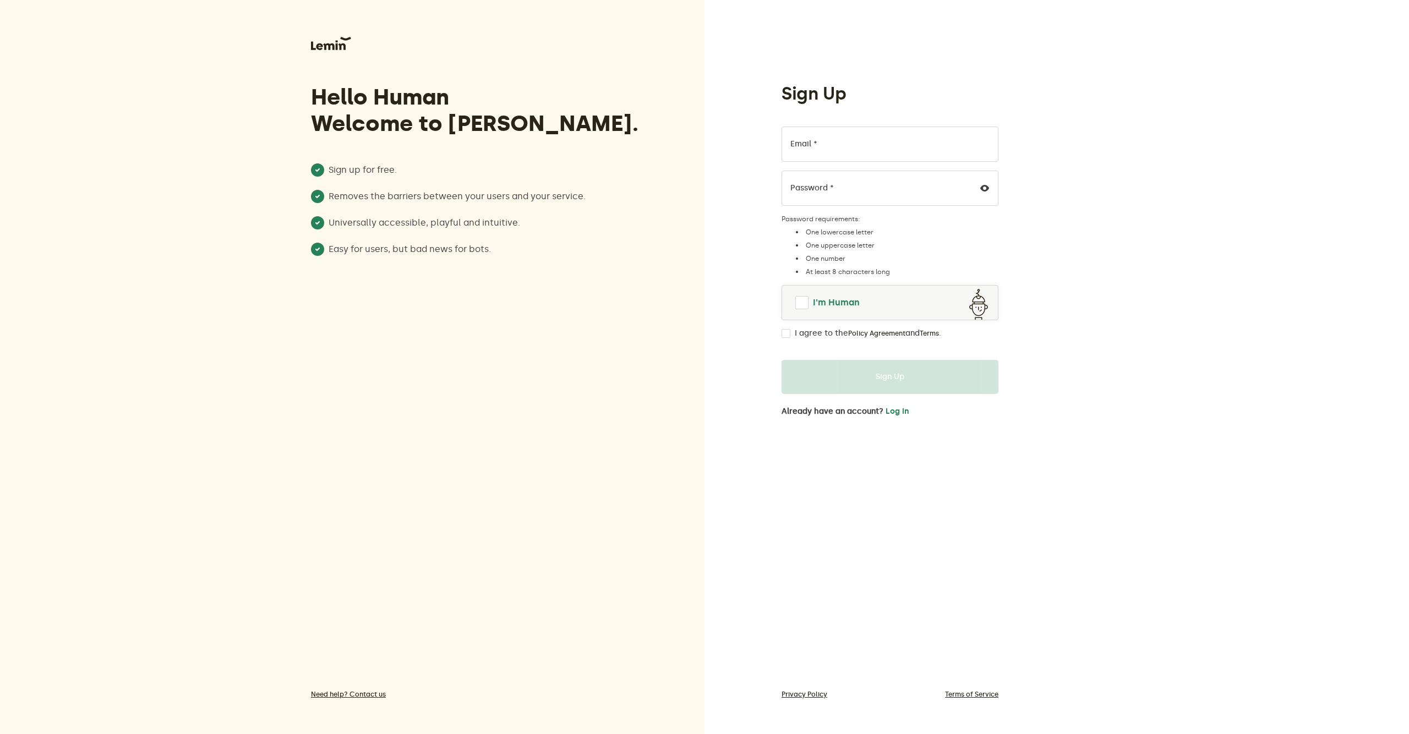
click at [806, 302] on span at bounding box center [801, 302] width 13 height 13
click at [802, 305] on span at bounding box center [801, 302] width 13 height 13
click at [796, 300] on span at bounding box center [801, 302] width 13 height 13
click at [798, 300] on span at bounding box center [801, 302] width 13 height 13
click at [797, 302] on span at bounding box center [801, 302] width 13 height 13
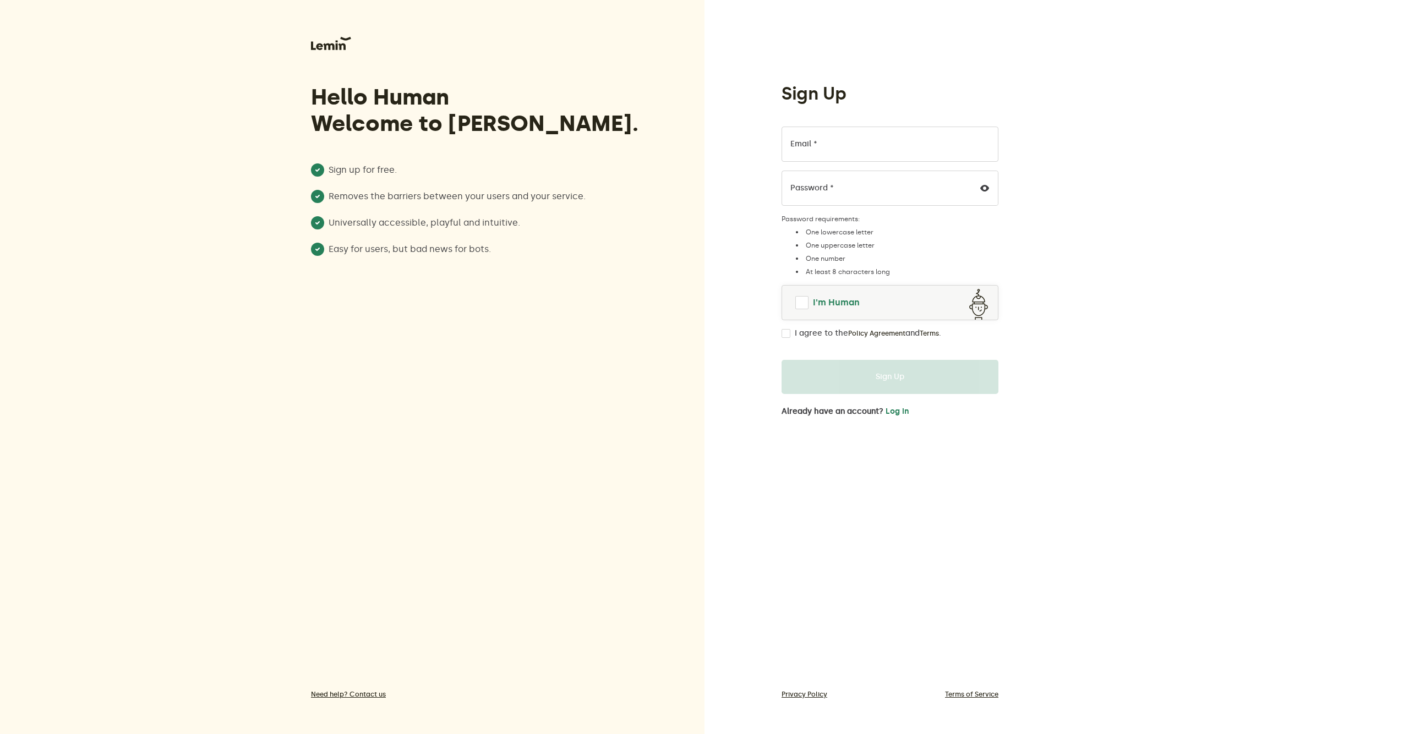
click at [797, 308] on span at bounding box center [801, 302] width 13 height 13
click at [799, 297] on span at bounding box center [801, 302] width 13 height 13
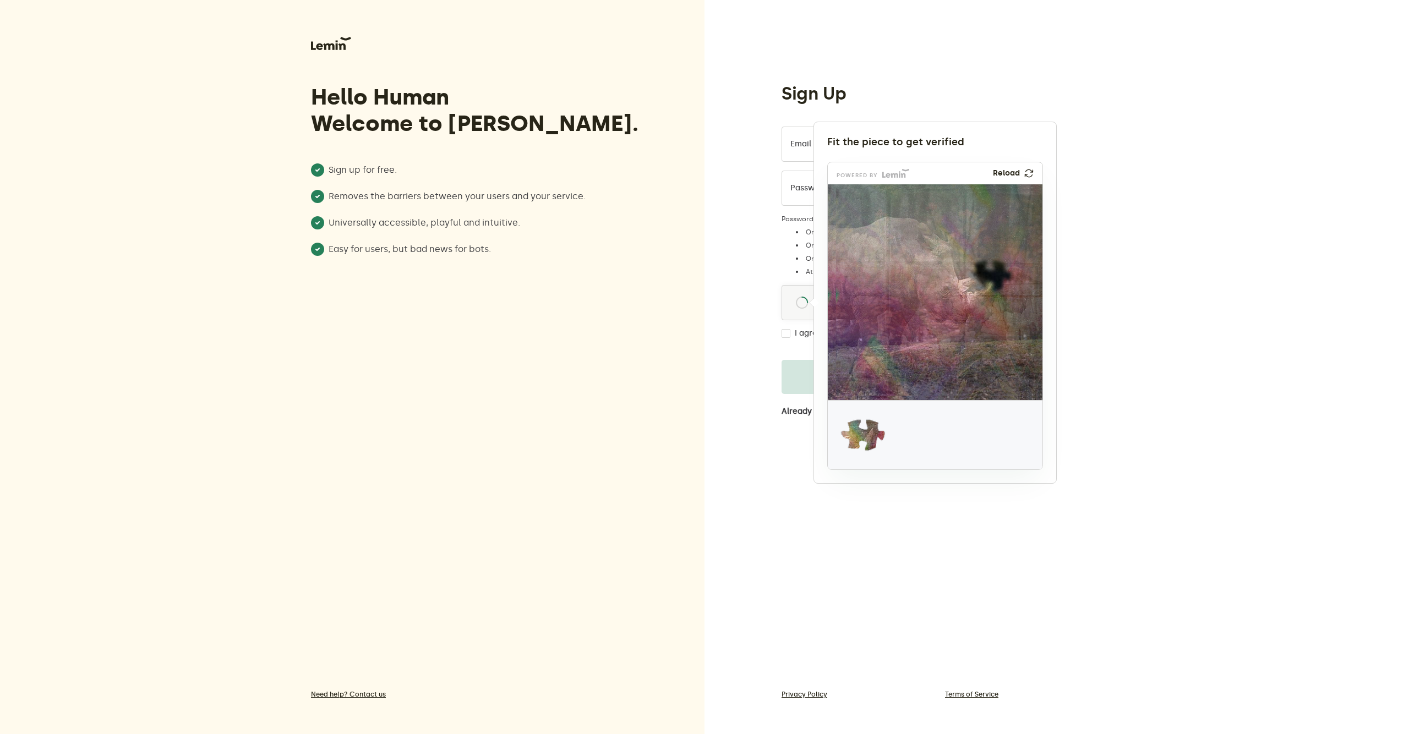
click at [1017, 171] on p "Reload" at bounding box center [1006, 173] width 27 height 9
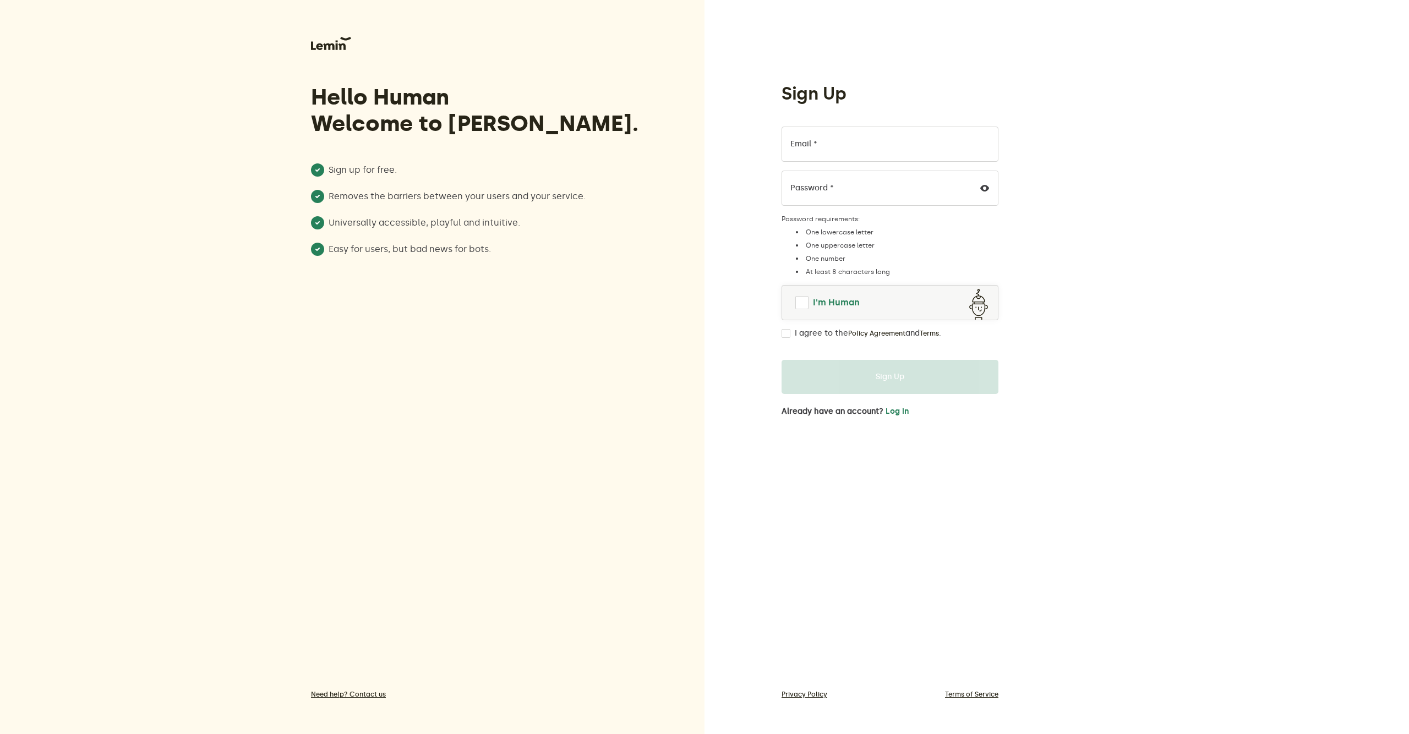
click at [797, 305] on span at bounding box center [801, 302] width 13 height 13
click at [805, 304] on span at bounding box center [801, 302] width 13 height 13
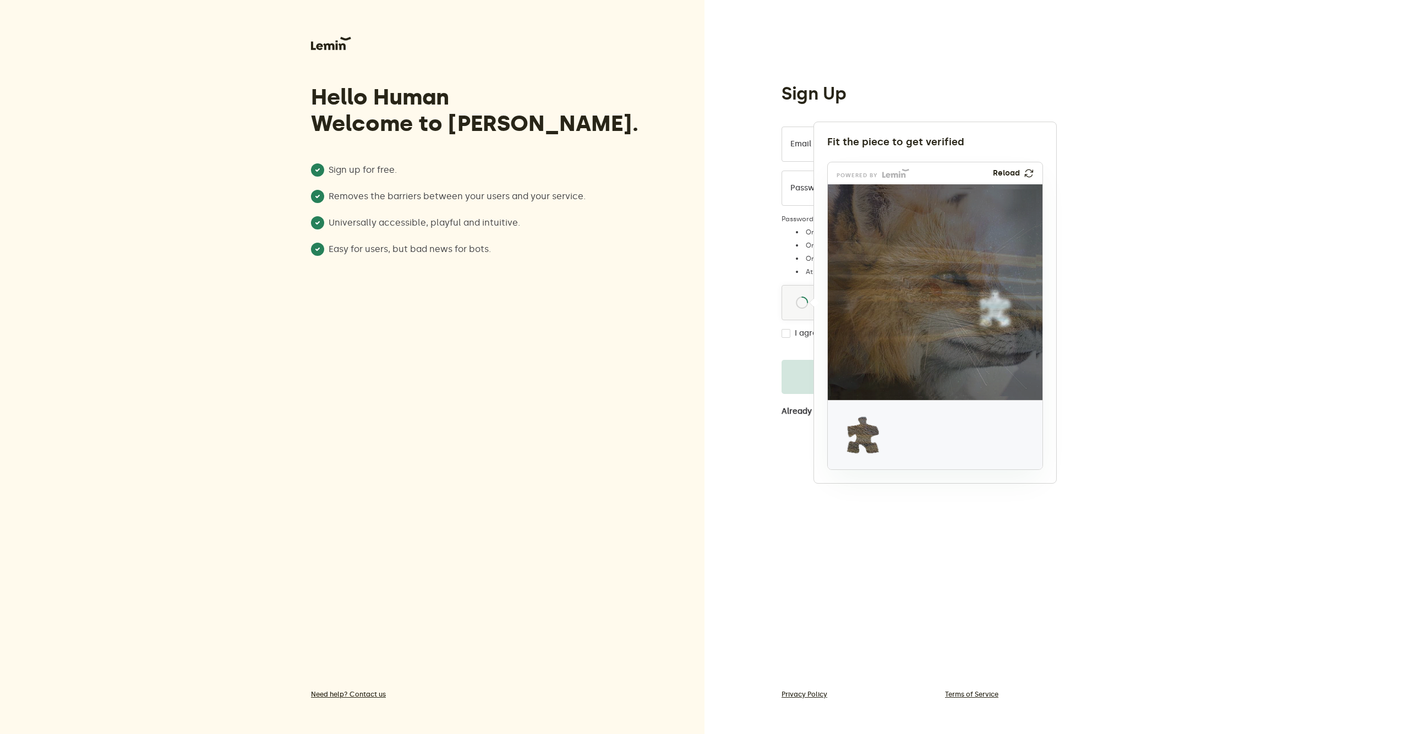
click at [1028, 173] on img at bounding box center [1028, 173] width 9 height 9
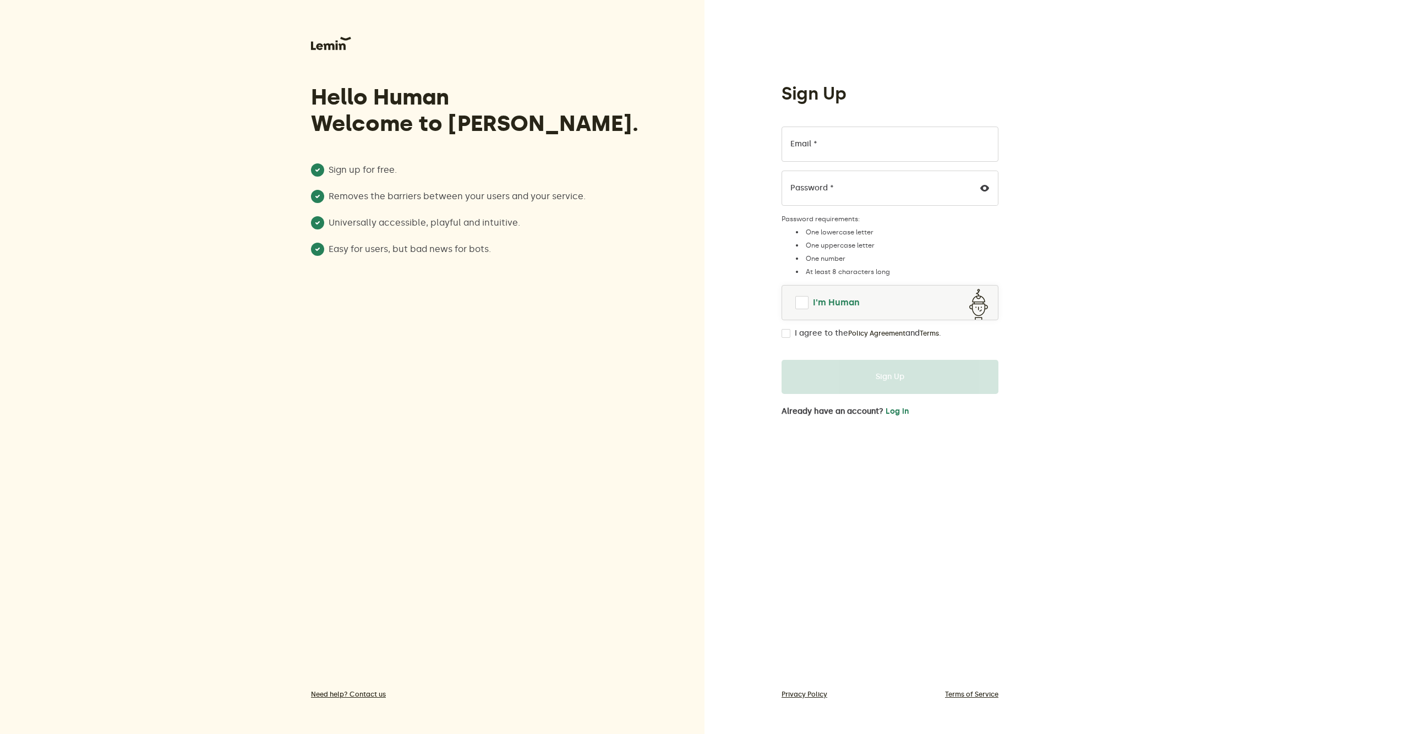
click at [796, 304] on span at bounding box center [801, 302] width 13 height 13
click at [792, 306] on link "I'm Human" at bounding box center [890, 302] width 216 height 26
click at [799, 309] on span at bounding box center [801, 302] width 13 height 13
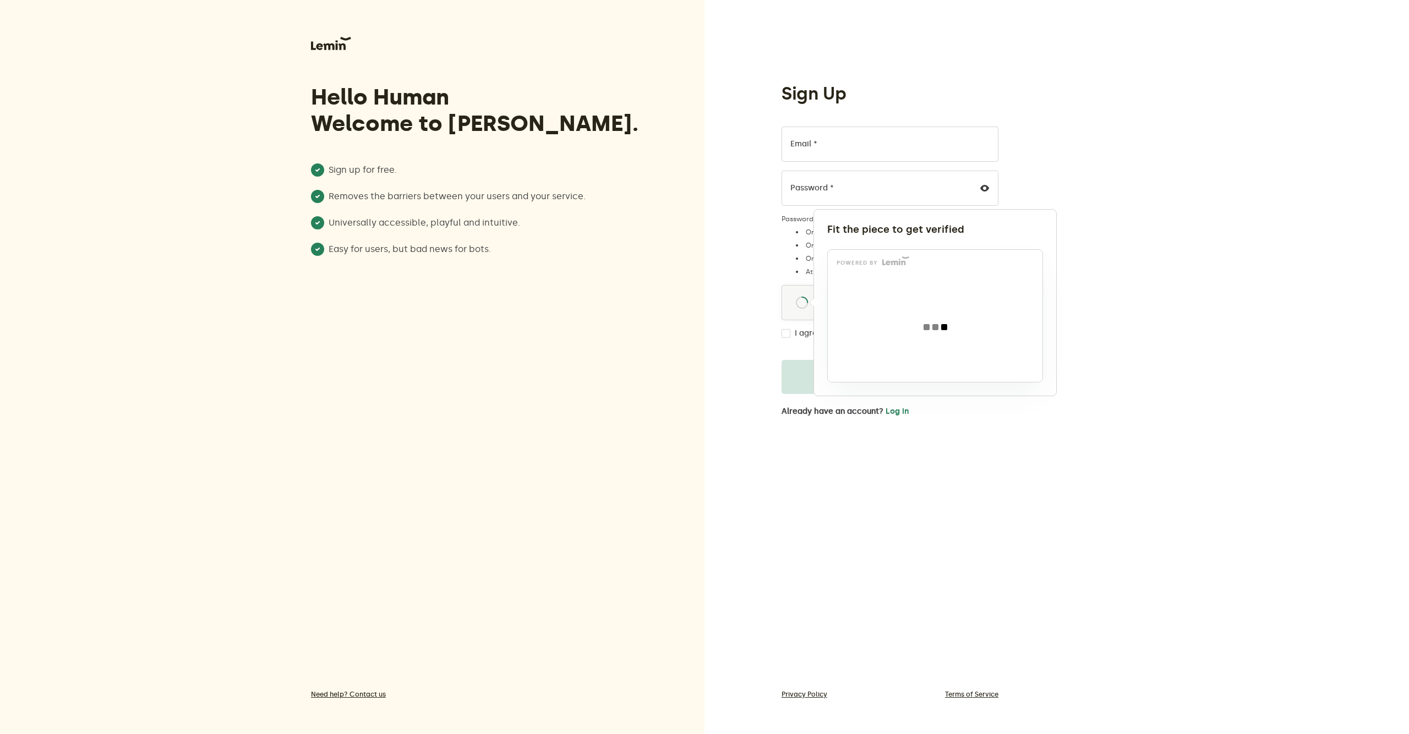
click at [910, 329] on div at bounding box center [935, 327] width 215 height 111
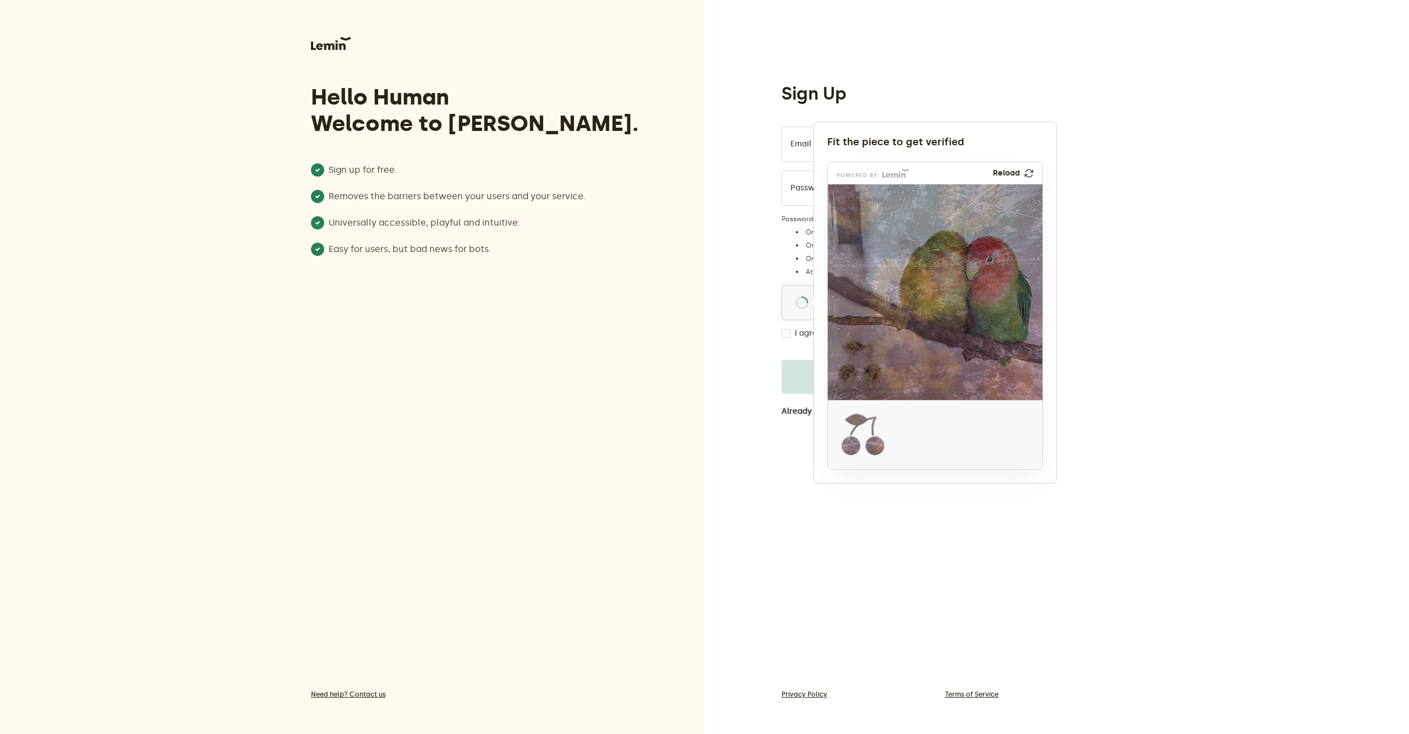
drag, startPoint x: 1027, startPoint y: 174, endPoint x: 1083, endPoint y: 101, distance: 91.9
click at [1027, 173] on img at bounding box center [1029, 173] width 13 height 13
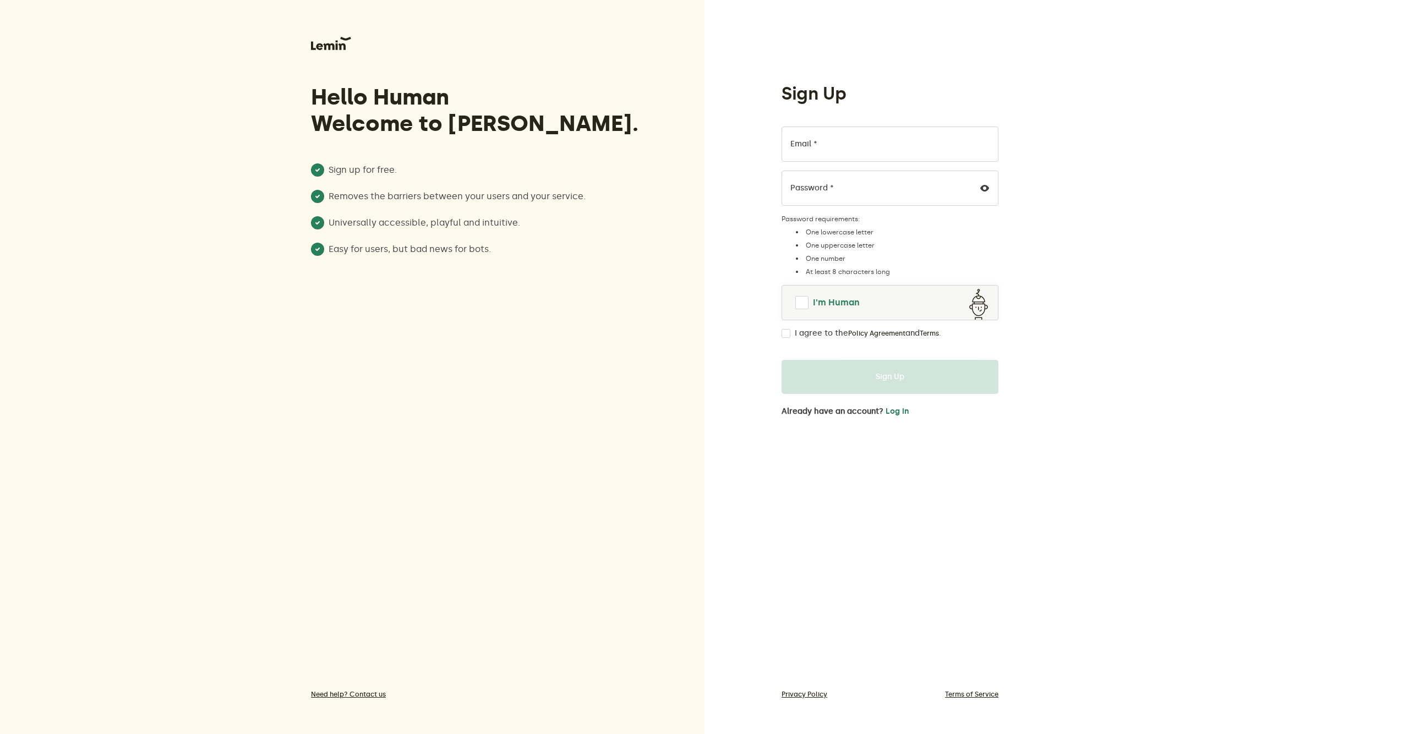
click at [796, 298] on span at bounding box center [801, 302] width 13 height 13
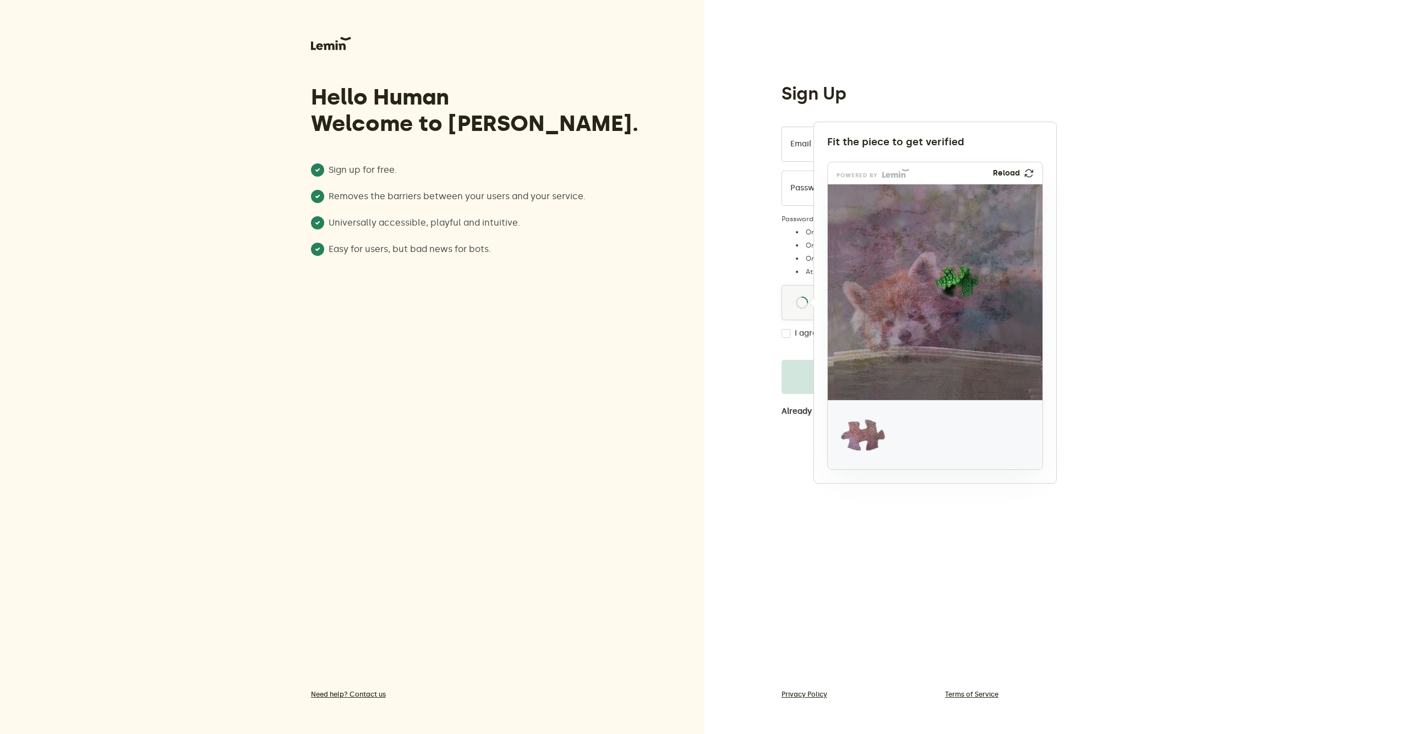
drag, startPoint x: 1028, startPoint y: 171, endPoint x: 1100, endPoint y: 3, distance: 183.2
click at [1029, 170] on img at bounding box center [1029, 173] width 13 height 13
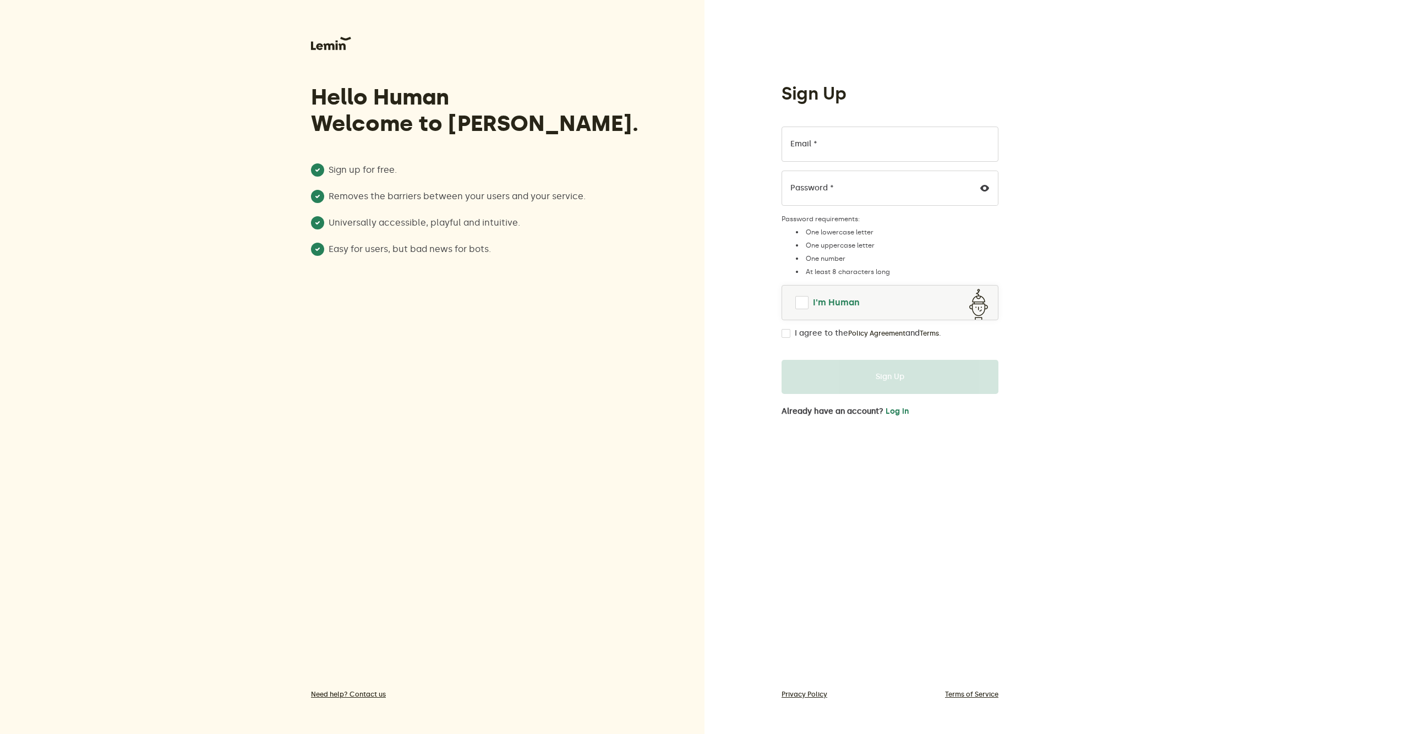
click at [796, 300] on span at bounding box center [801, 302] width 13 height 13
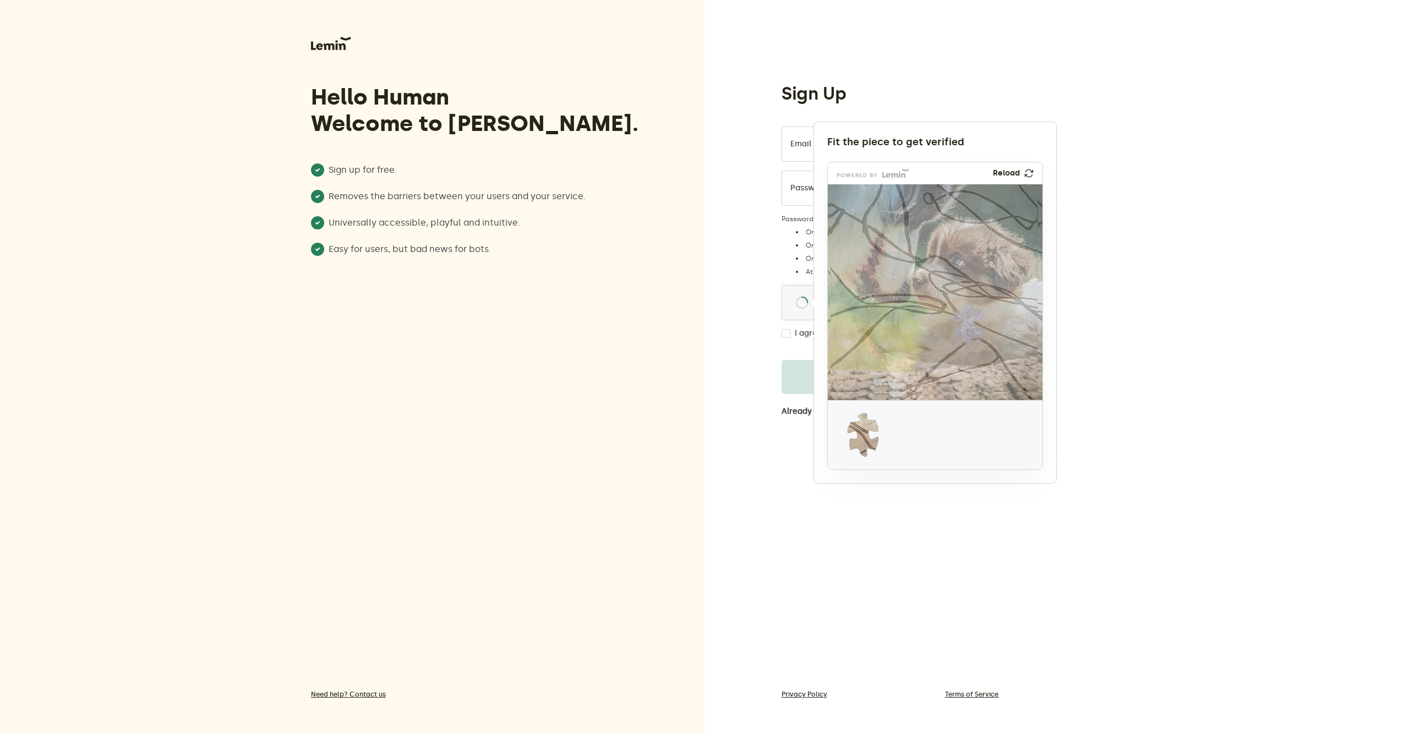
click at [1031, 173] on img at bounding box center [1028, 173] width 9 height 9
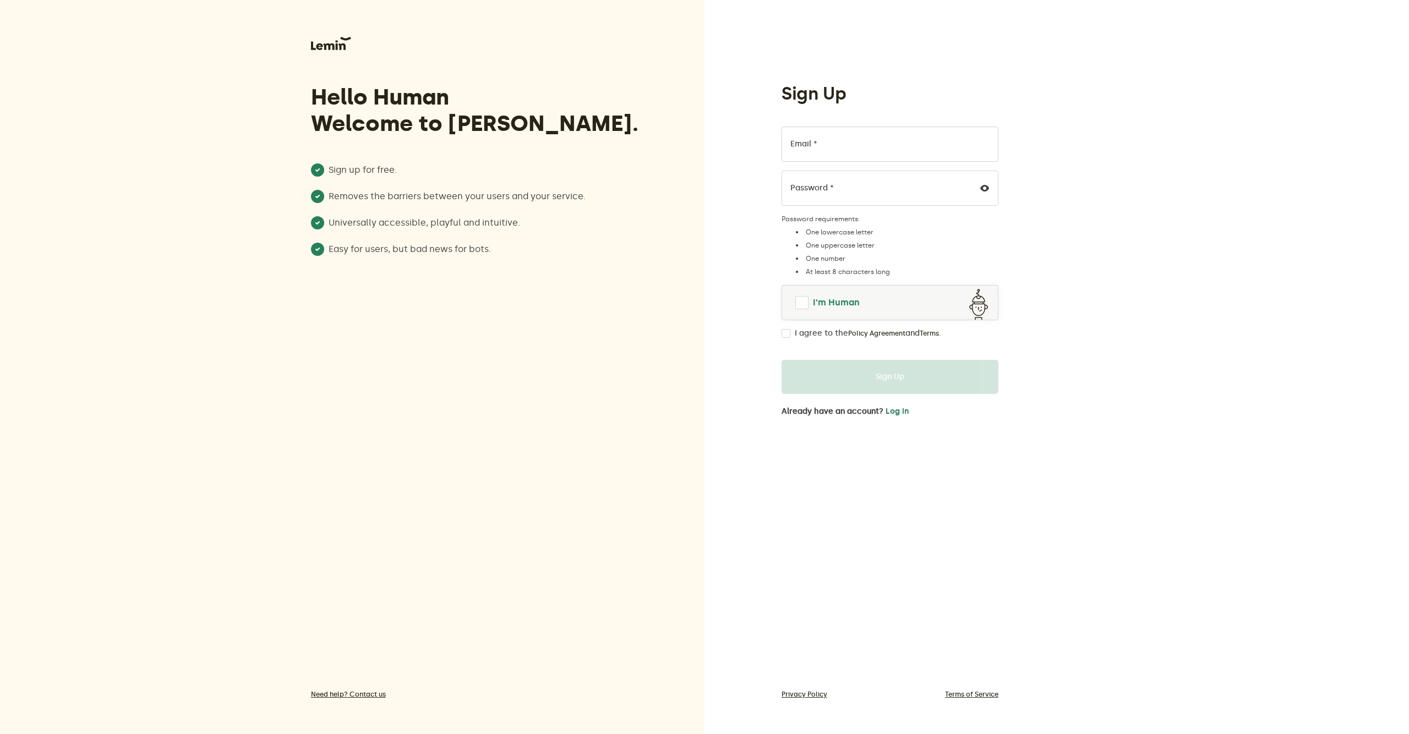
click at [803, 299] on span at bounding box center [801, 302] width 13 height 13
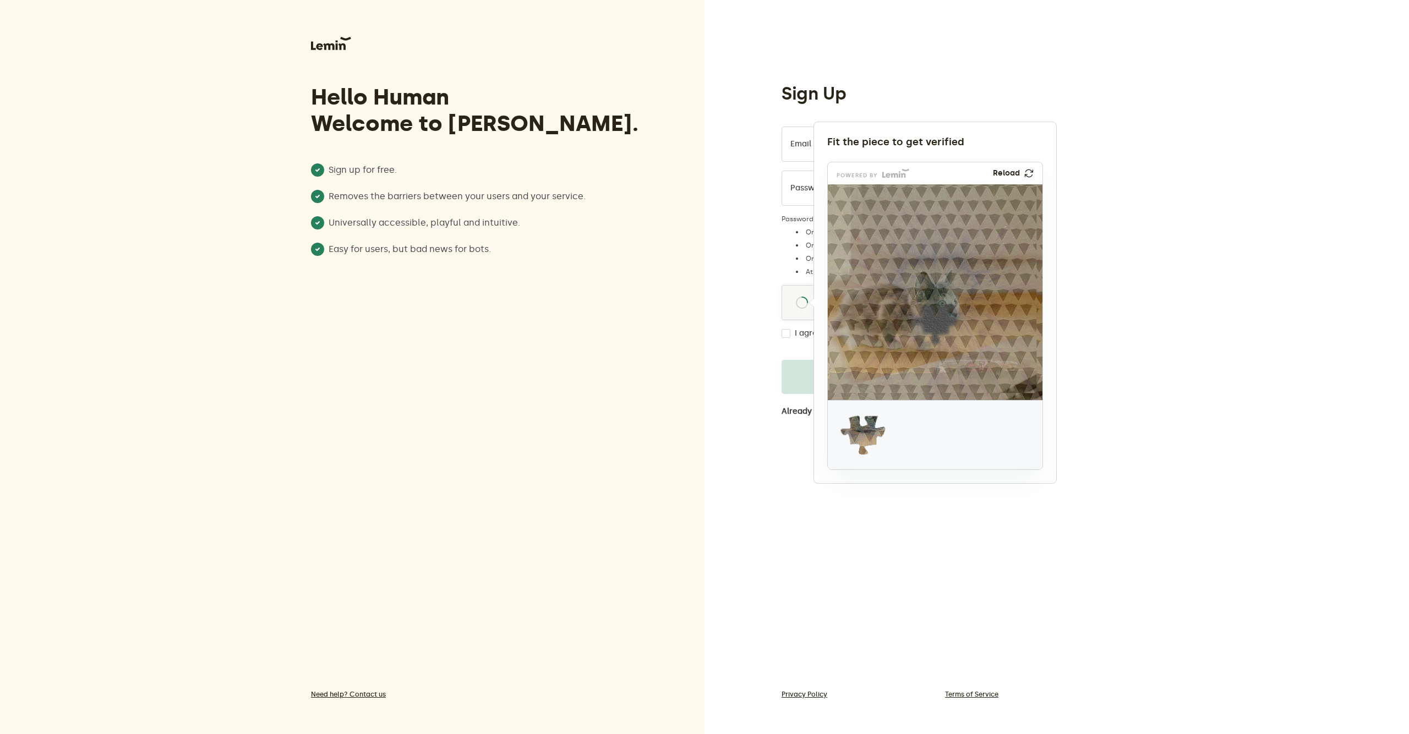
click at [1029, 172] on img at bounding box center [1029, 173] width 13 height 13
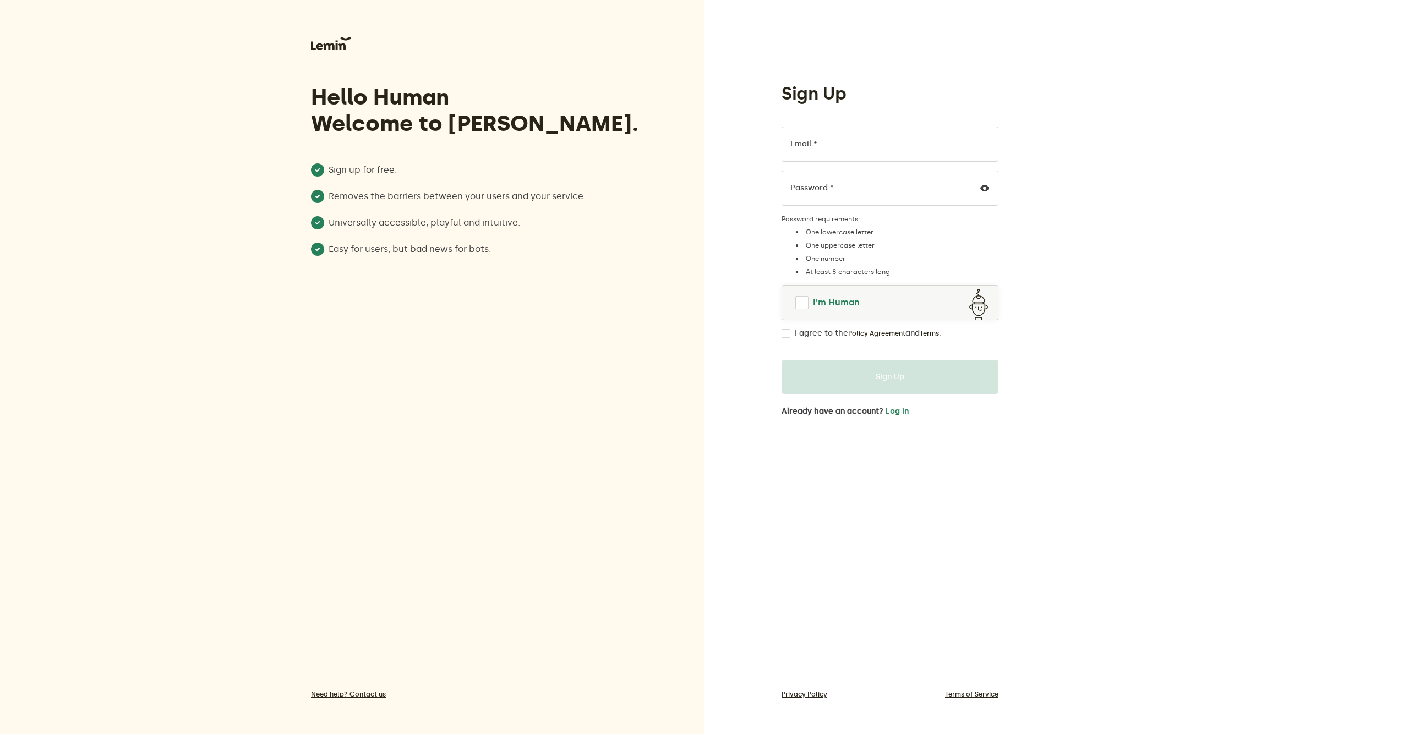
click at [808, 300] on span at bounding box center [801, 302] width 13 height 13
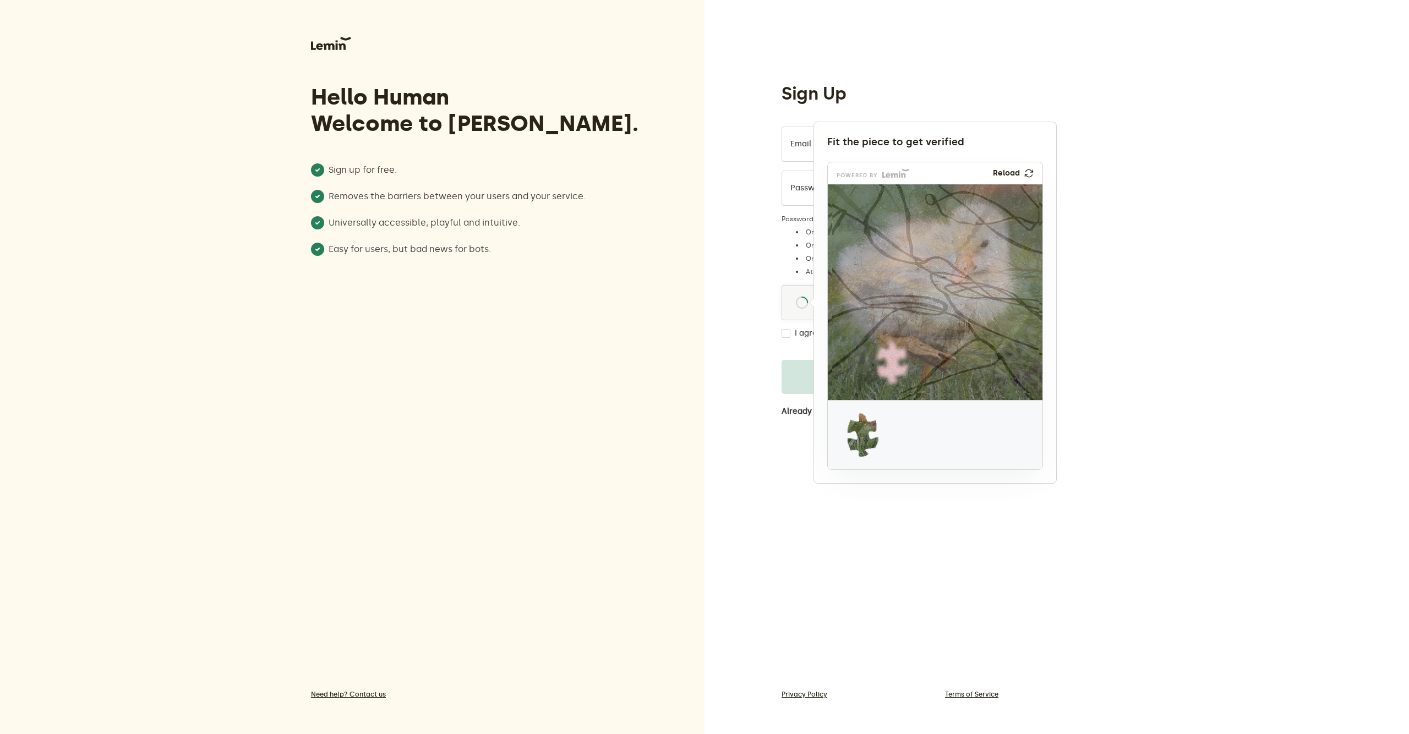
click at [1033, 172] on img at bounding box center [1028, 173] width 9 height 9
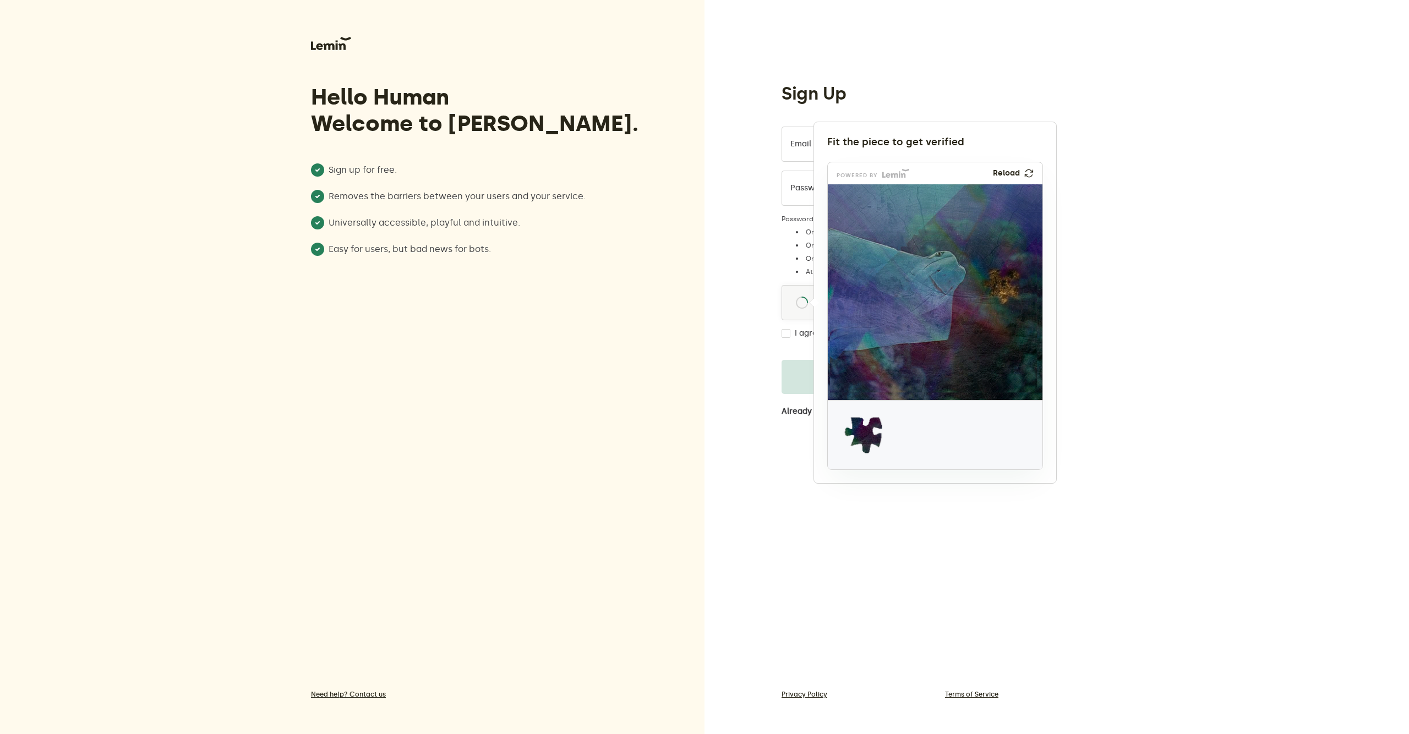
click at [1025, 171] on img at bounding box center [1029, 173] width 12 height 13
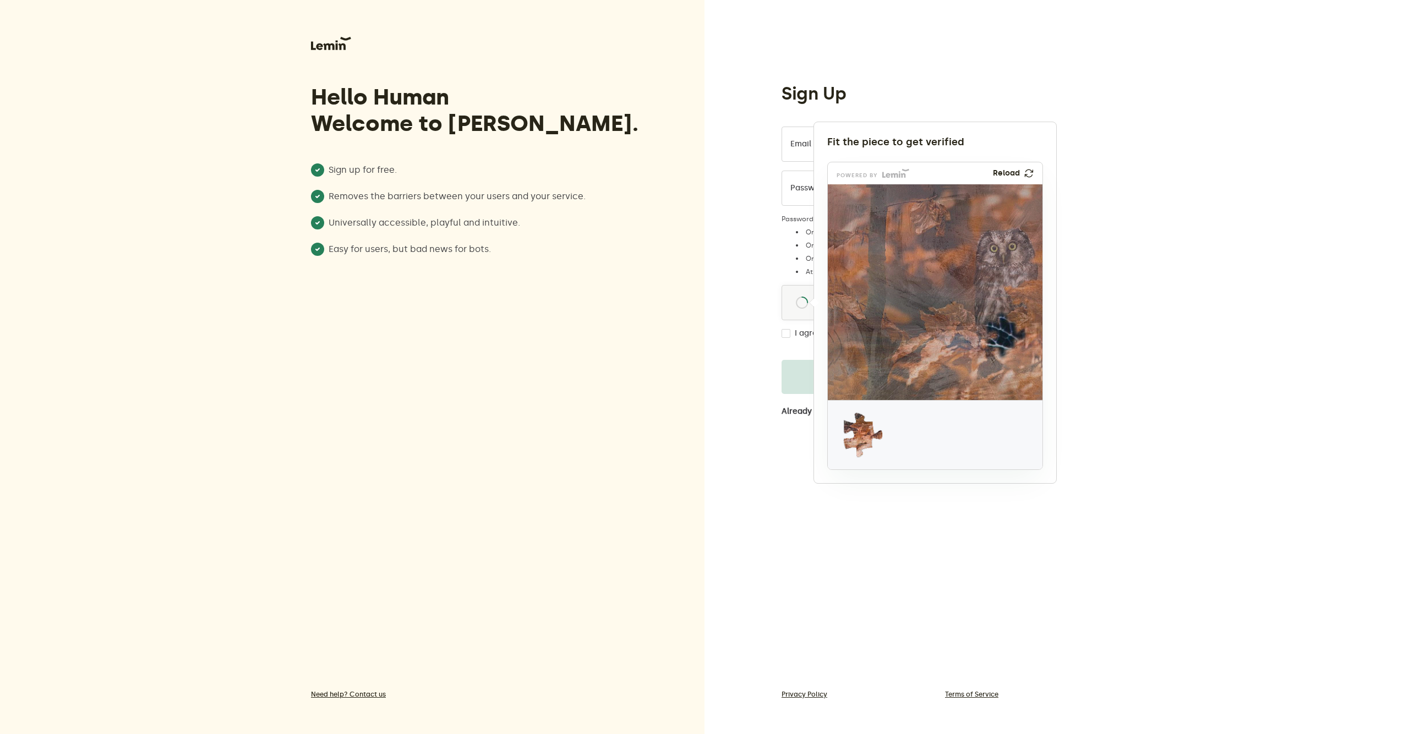
click at [1030, 168] on div "powered by Reload" at bounding box center [935, 173] width 215 height 22
click at [1030, 178] on img at bounding box center [1028, 173] width 9 height 10
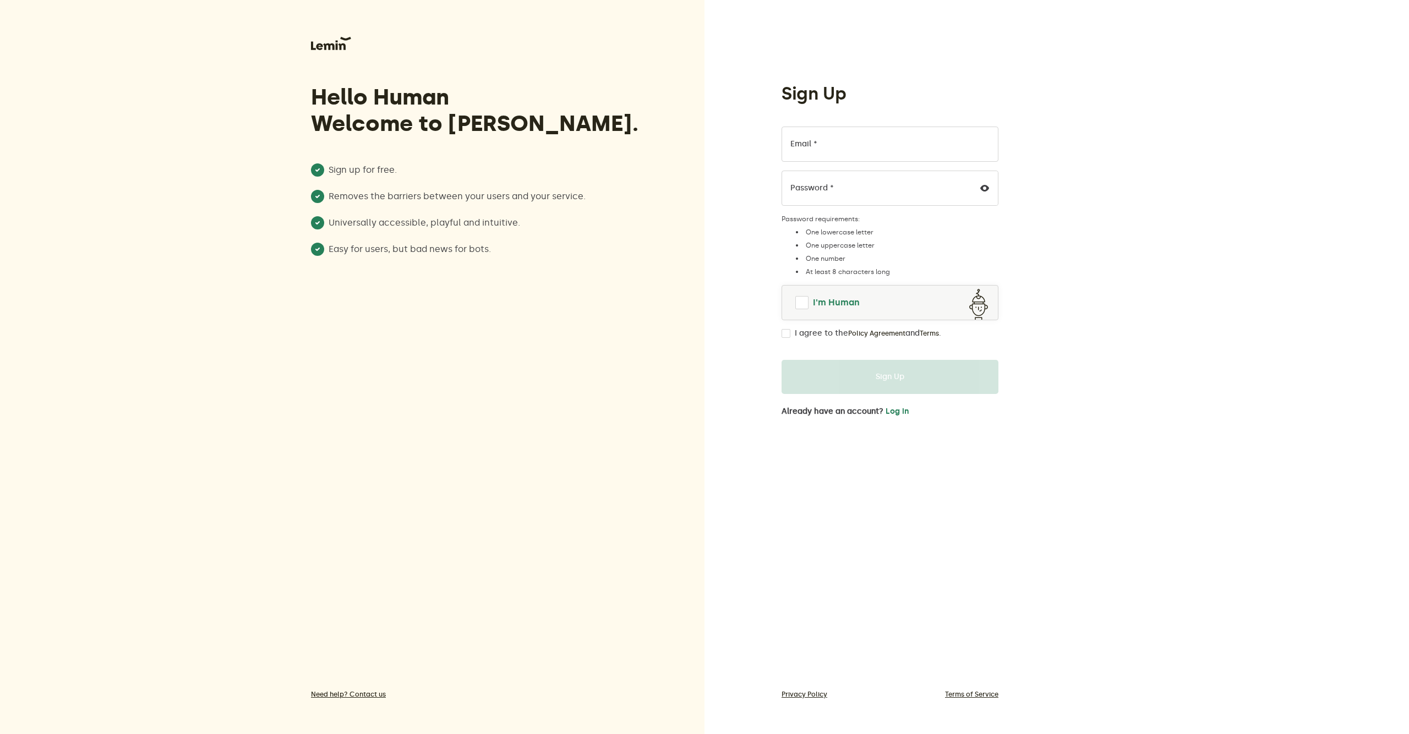
click at [799, 311] on link "I'm Human" at bounding box center [890, 302] width 216 height 26
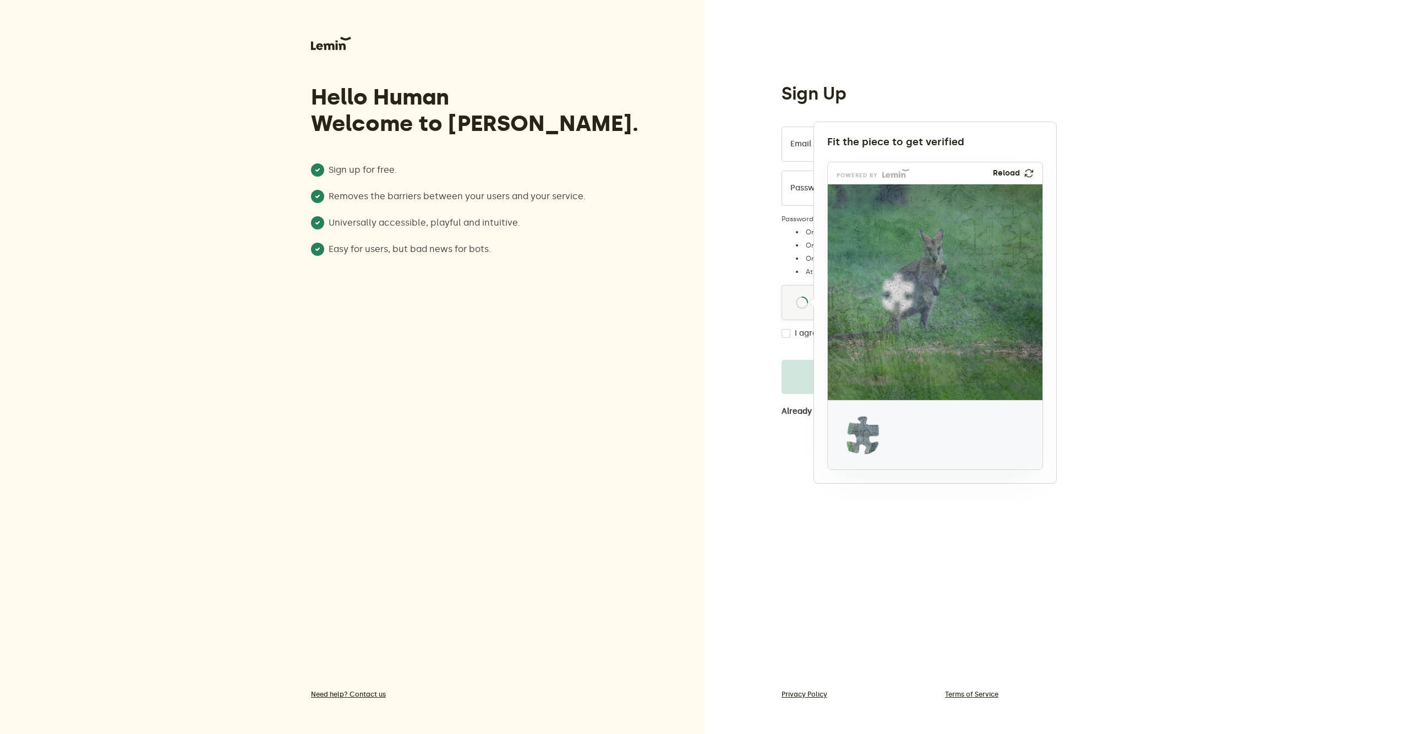
click at [1031, 175] on img at bounding box center [1028, 174] width 9 height 10
